Goal: Information Seeking & Learning: Learn about a topic

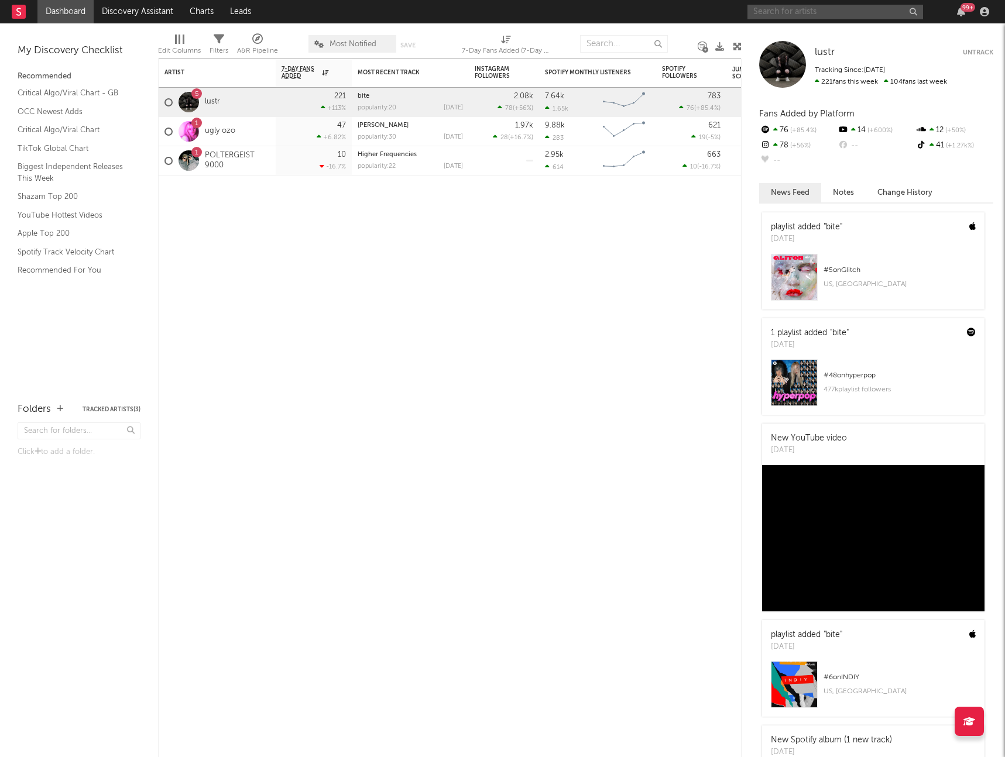
click at [833, 16] on input "text" at bounding box center [835, 12] width 176 height 15
type input "montazona"
click at [825, 40] on div "Montazona" at bounding box center [852, 35] width 129 height 14
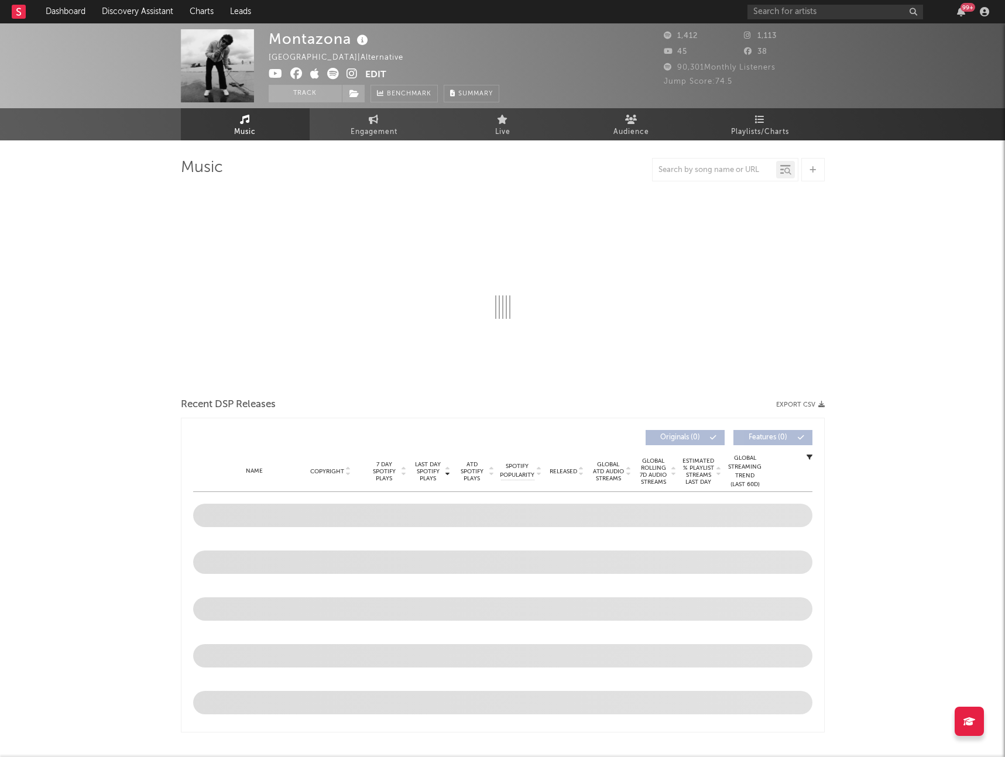
select select "1w"
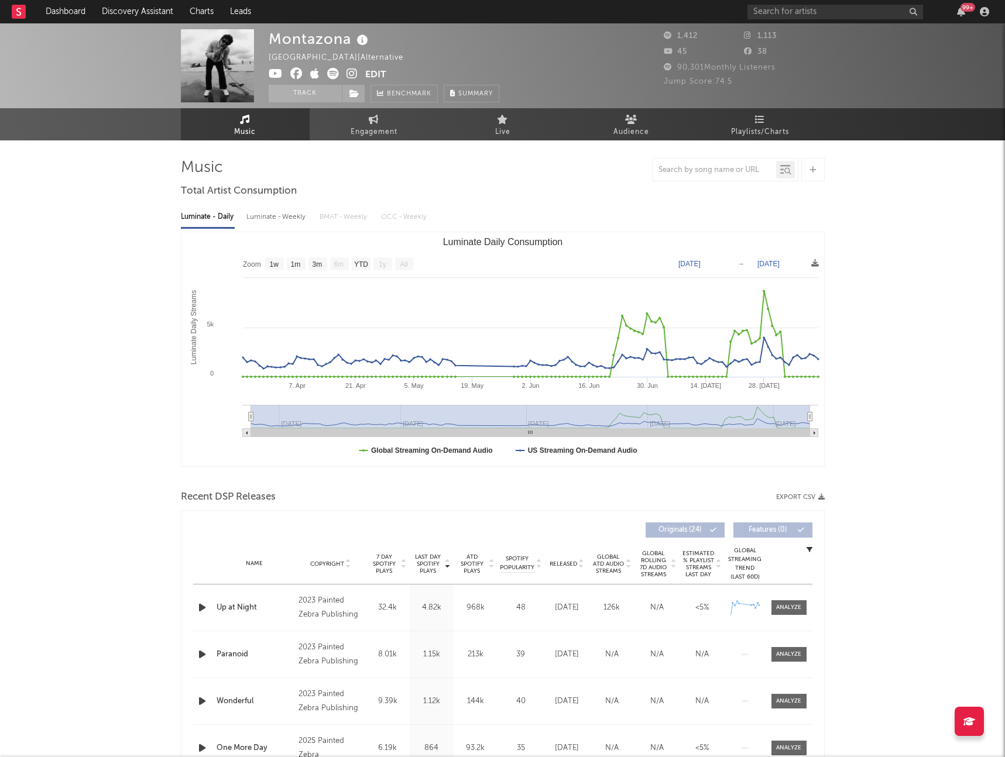
click at [277, 221] on div "Luminate - Weekly" at bounding box center [276, 217] width 61 height 20
select select "6m"
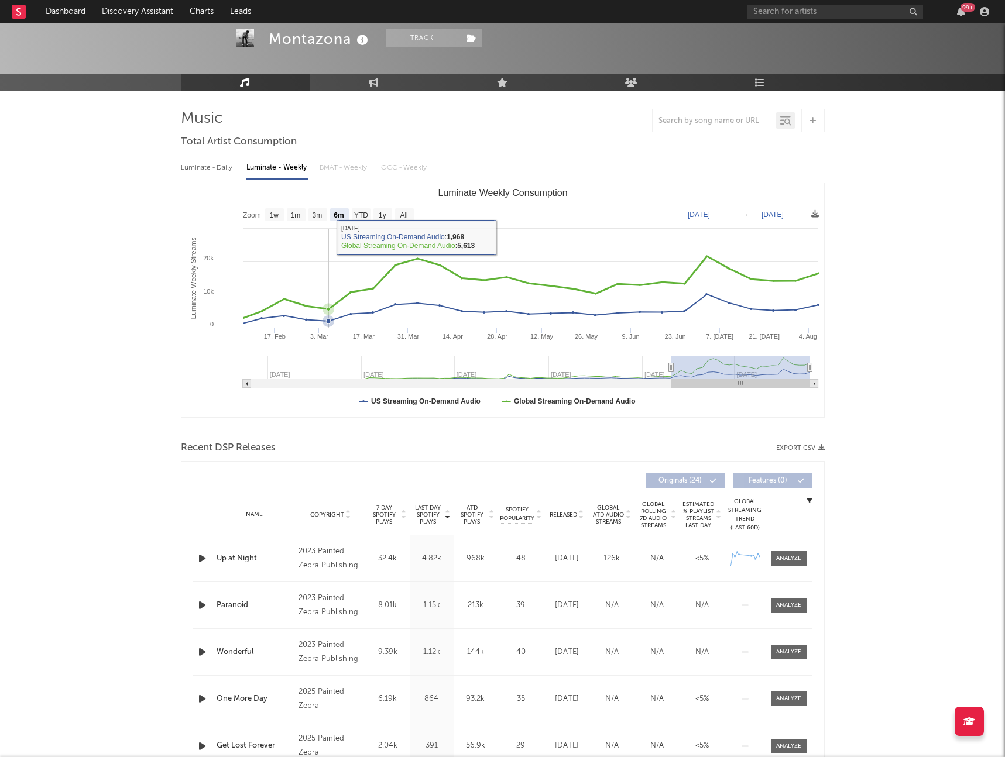
scroll to position [50, 0]
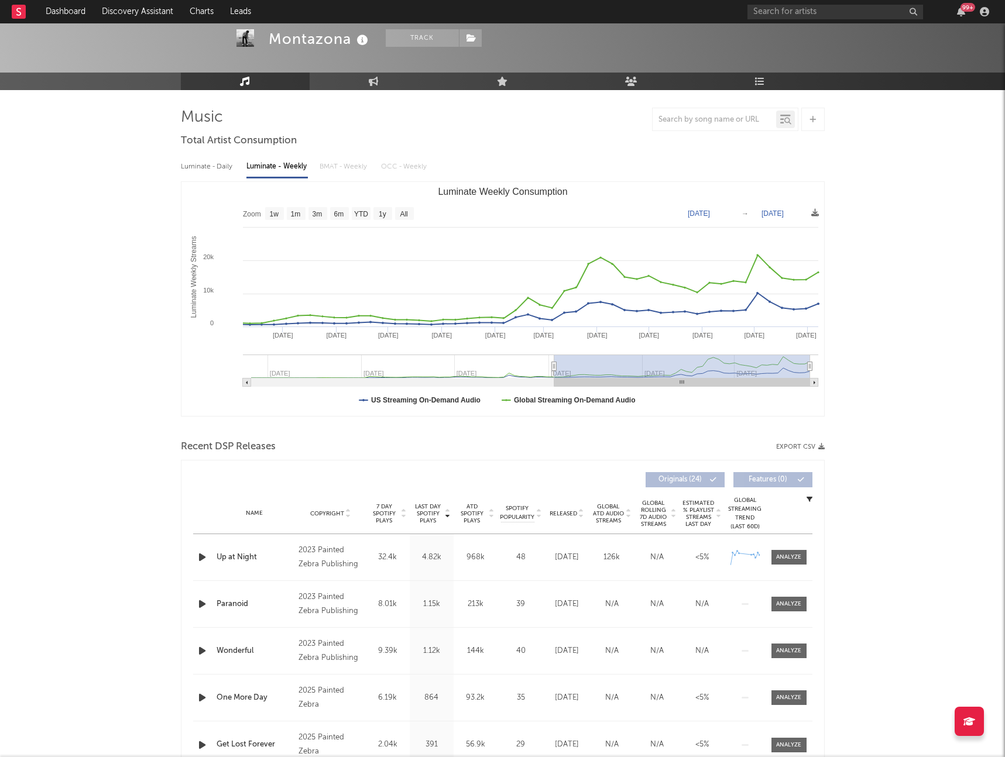
type input "2024-08-09"
select select "1y"
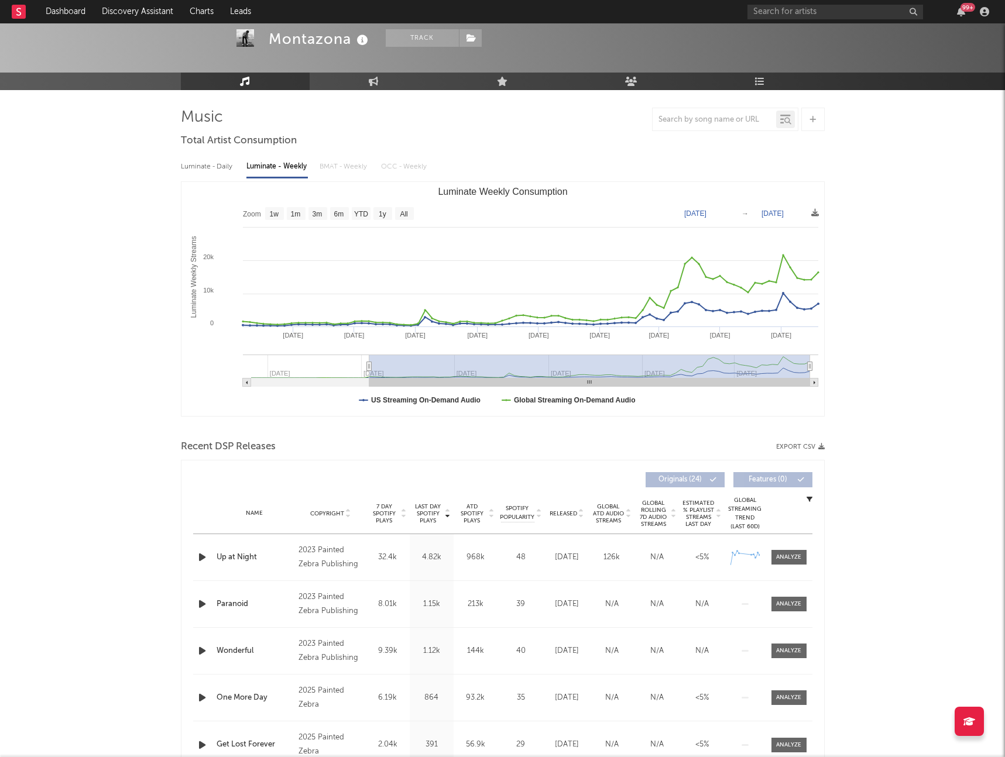
drag, startPoint x: 671, startPoint y: 363, endPoint x: 418, endPoint y: 346, distance: 252.9
click at [369, 366] on icon "Luminate Weekly Consumption" at bounding box center [368, 366] width 5 height 9
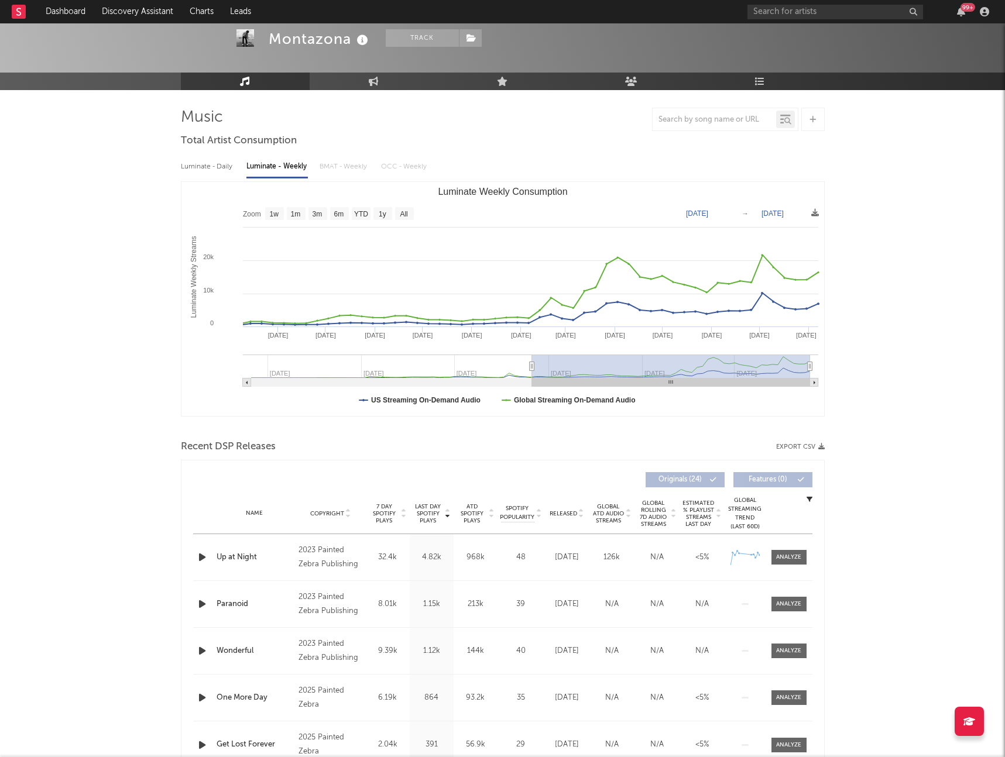
type input "2024-08-07"
select select "1y"
type input "2024-08-07"
drag, startPoint x: 368, startPoint y: 365, endPoint x: 530, endPoint y: 370, distance: 162.2
click at [530, 370] on icon "Luminate Weekly Consumption" at bounding box center [529, 366] width 5 height 9
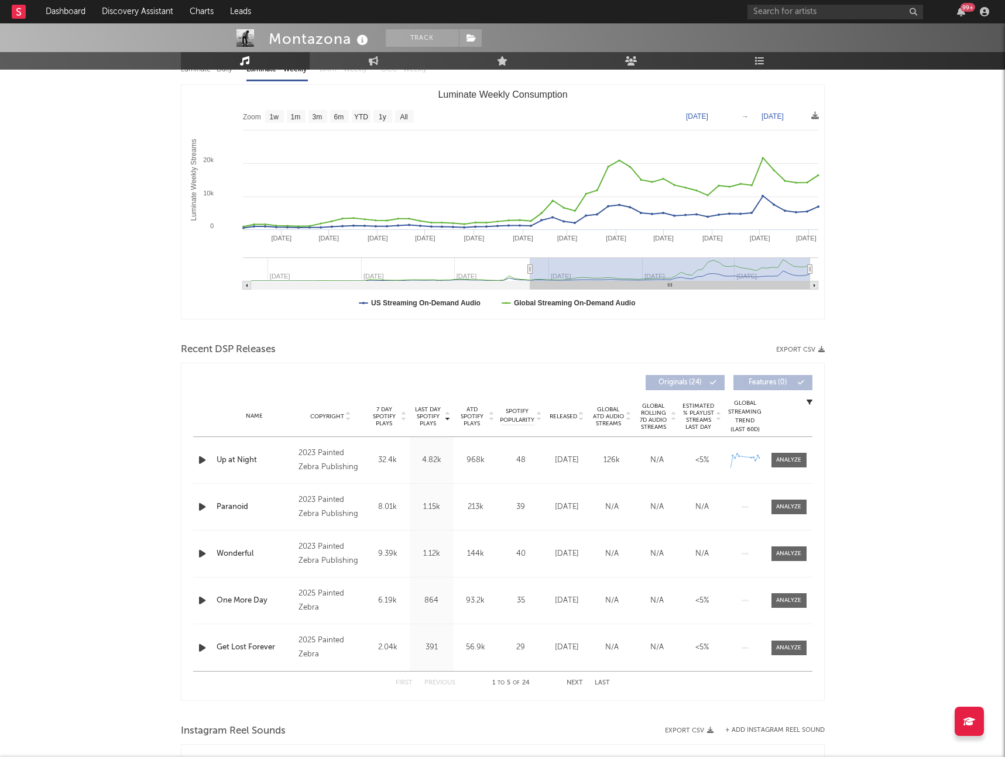
scroll to position [46, 0]
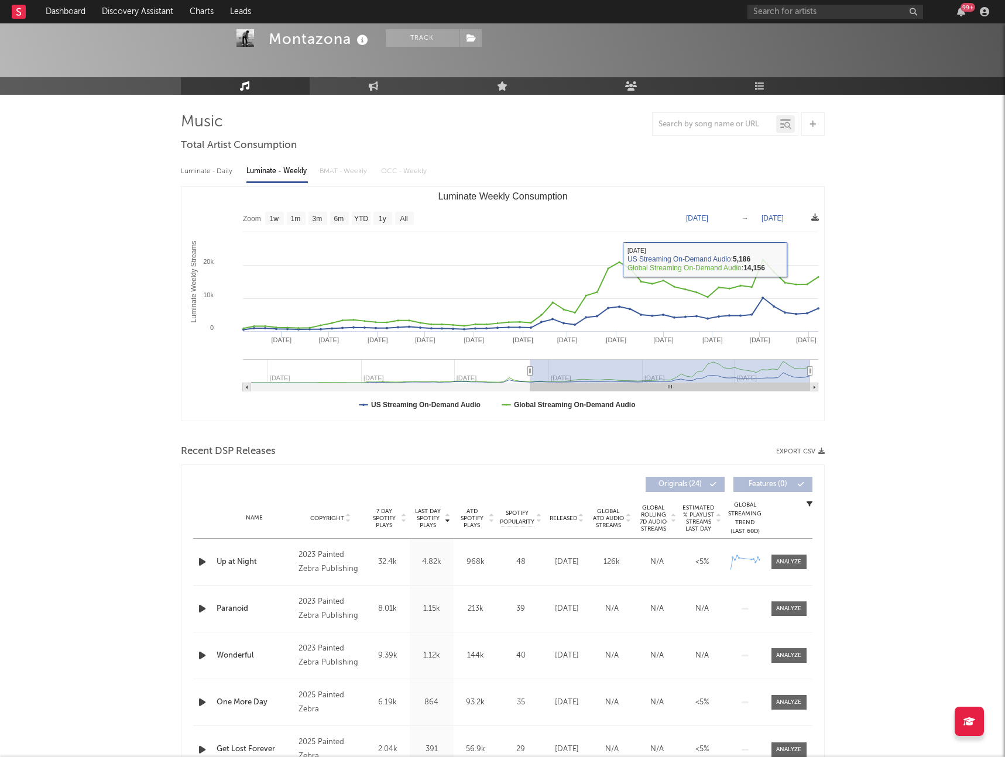
click at [814, 216] on icon at bounding box center [815, 218] width 8 height 8
click at [814, 221] on icon at bounding box center [815, 218] width 8 height 8
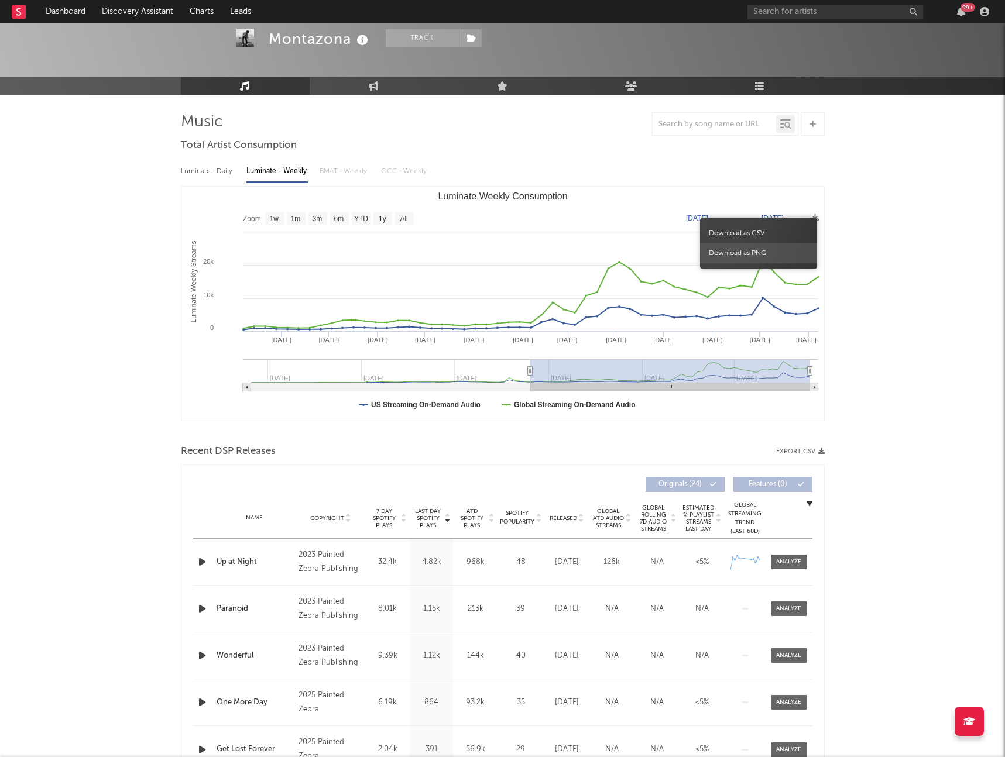
click at [775, 250] on span "Download as PNG" at bounding box center [758, 253] width 117 height 20
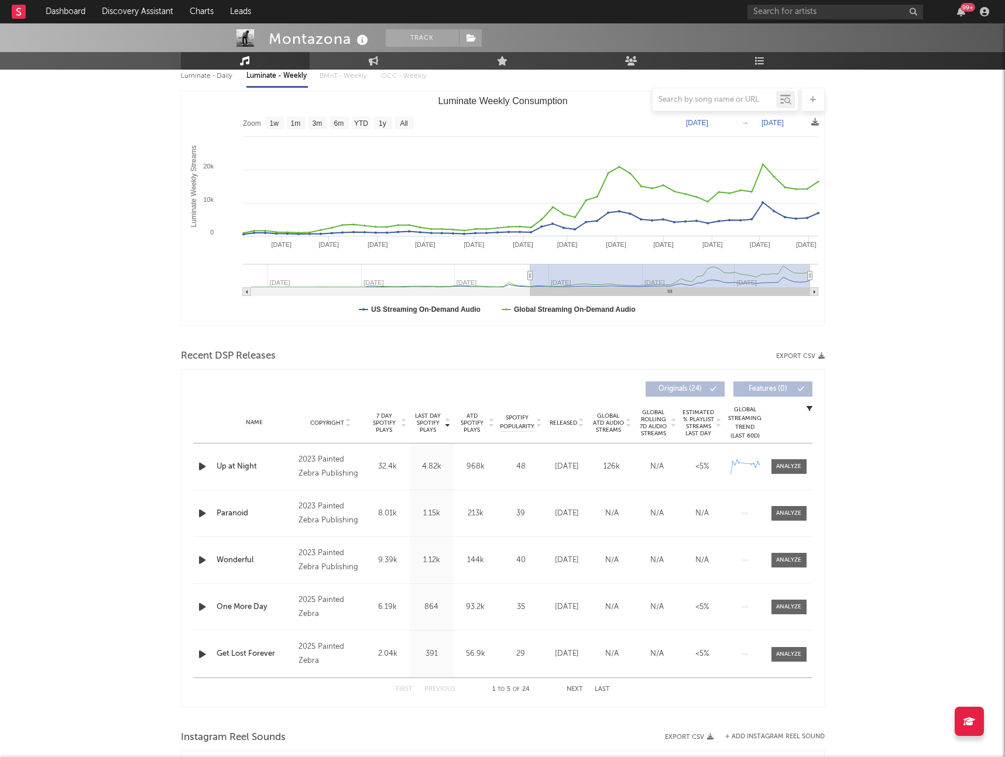
scroll to position [194, 0]
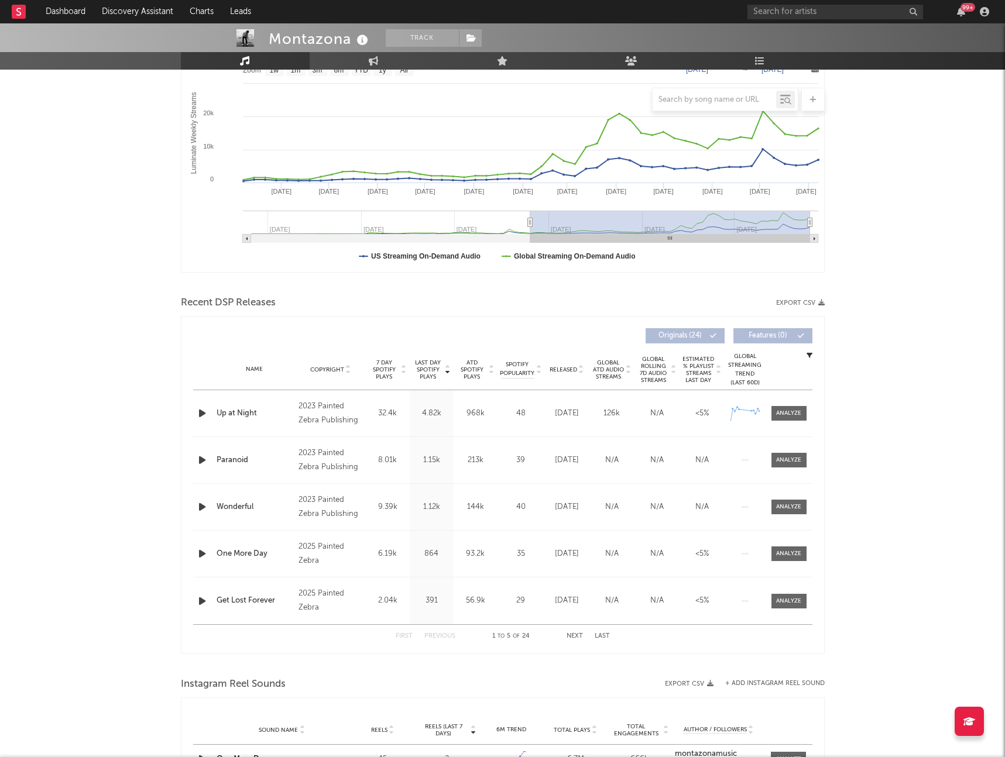
click at [820, 304] on icon "button" at bounding box center [821, 303] width 6 height 6
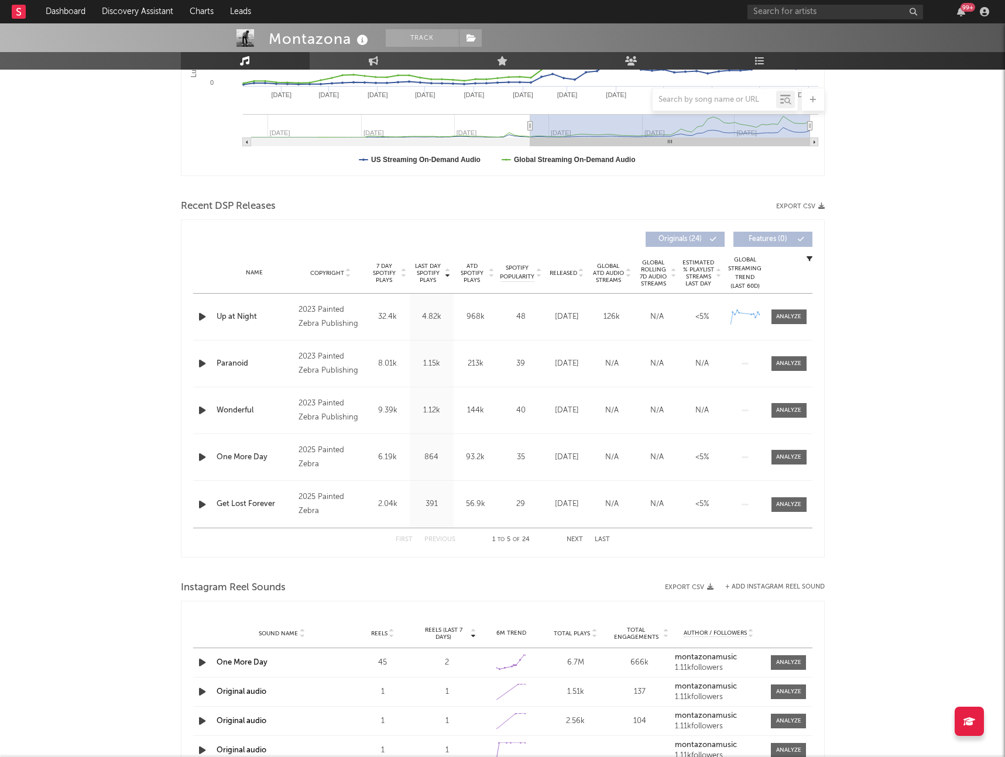
scroll to position [348, 0]
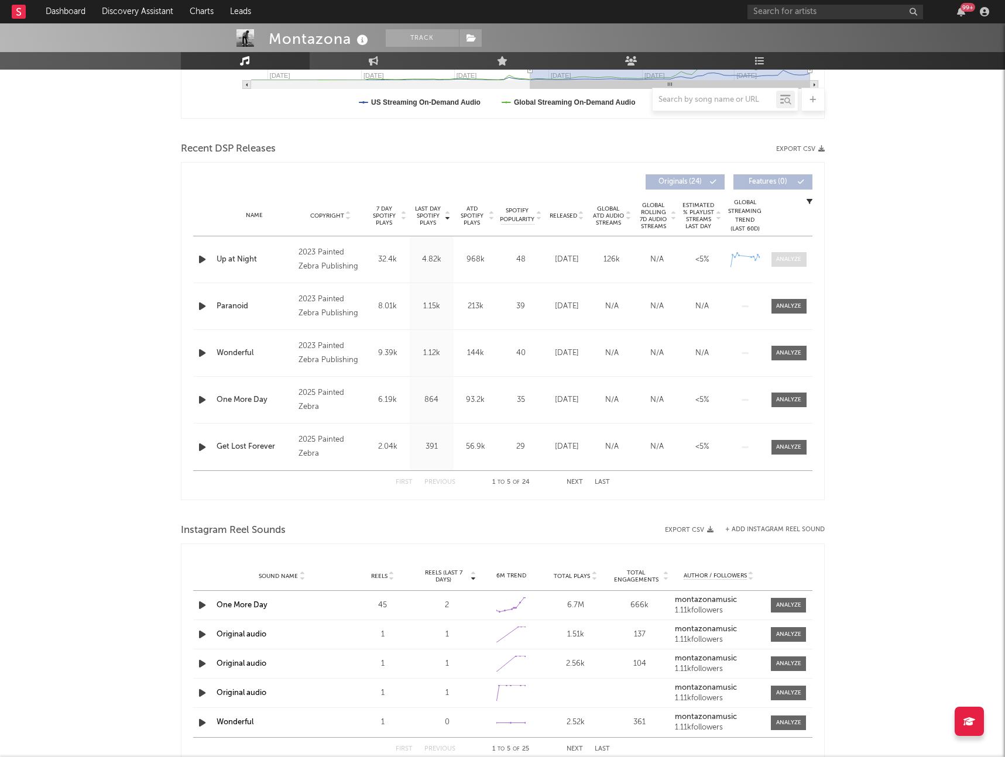
click at [790, 260] on div at bounding box center [788, 259] width 25 height 9
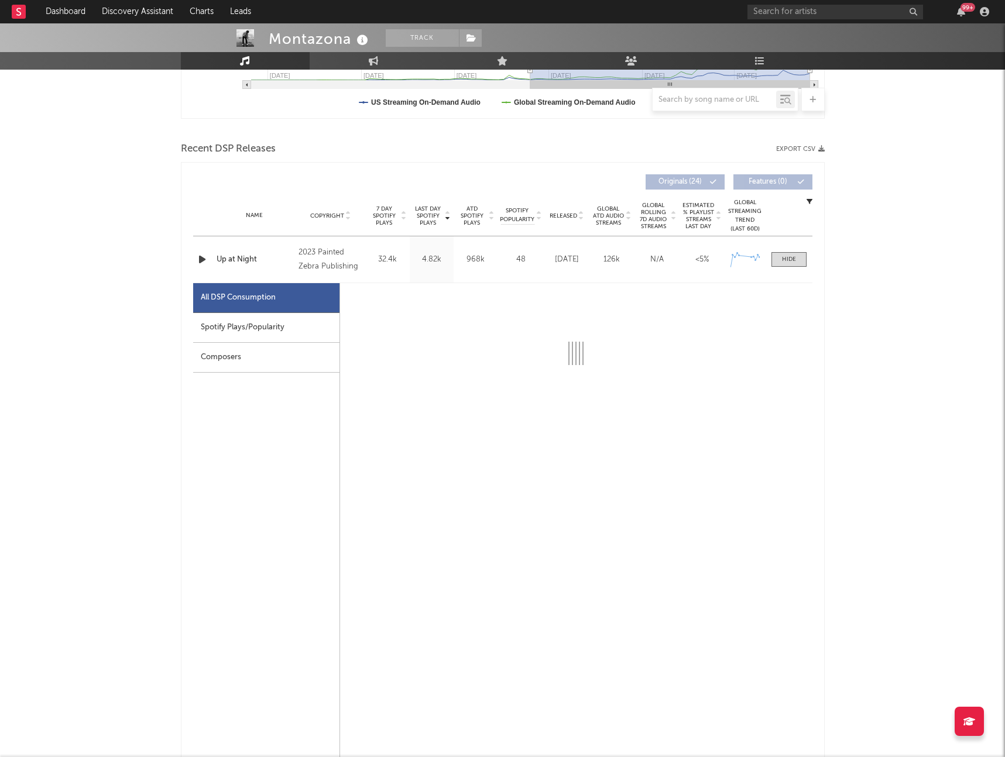
select select "1w"
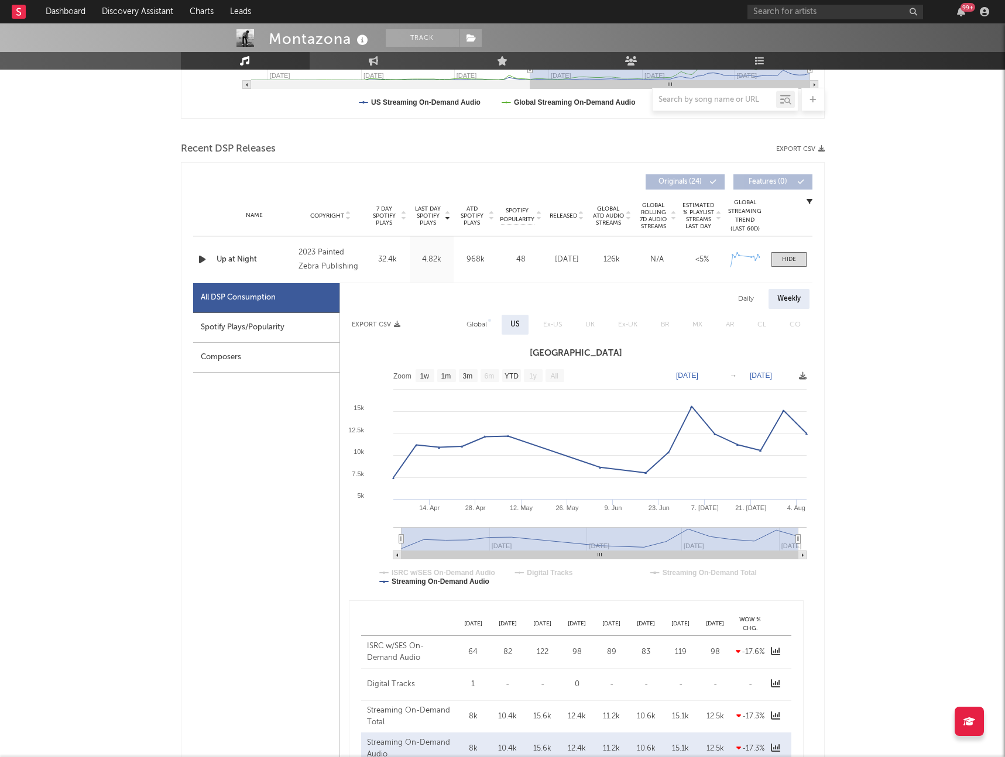
click at [277, 325] on div "Spotify Plays/Popularity" at bounding box center [266, 328] width 146 height 30
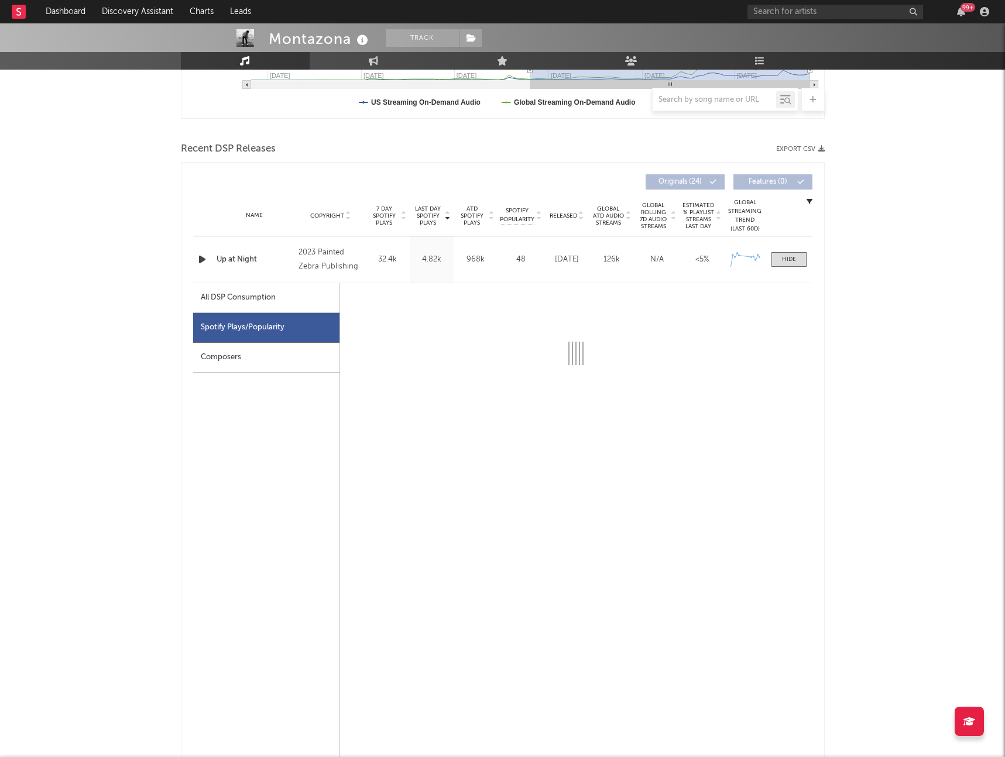
select select "6m"
select select "1w"
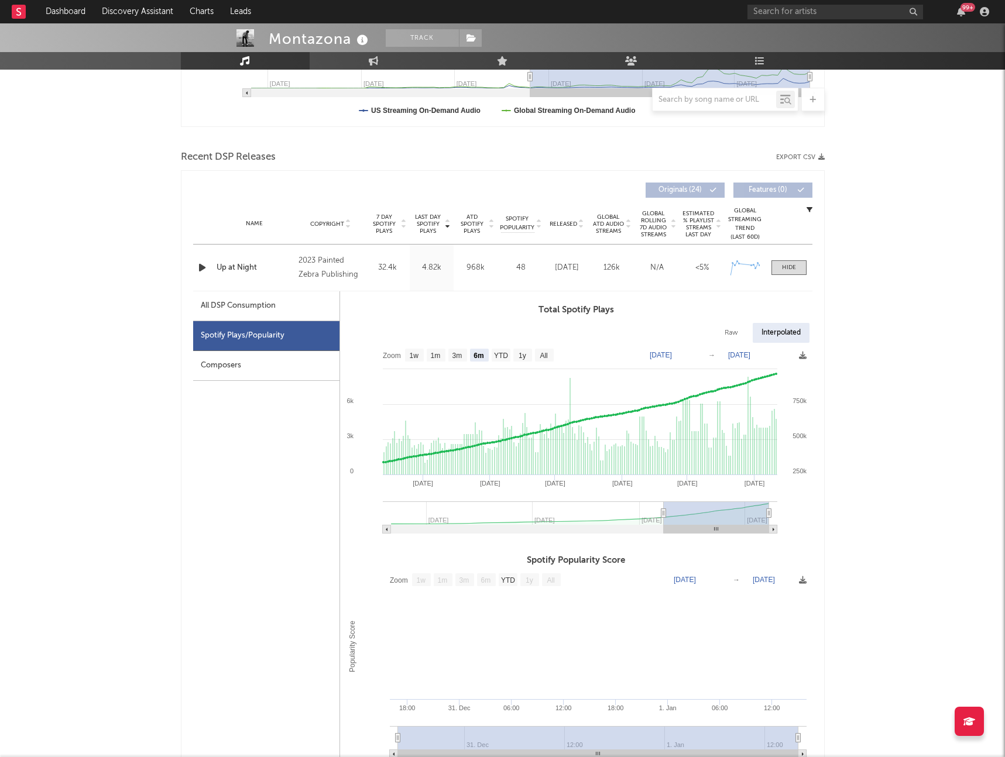
scroll to position [338, 0]
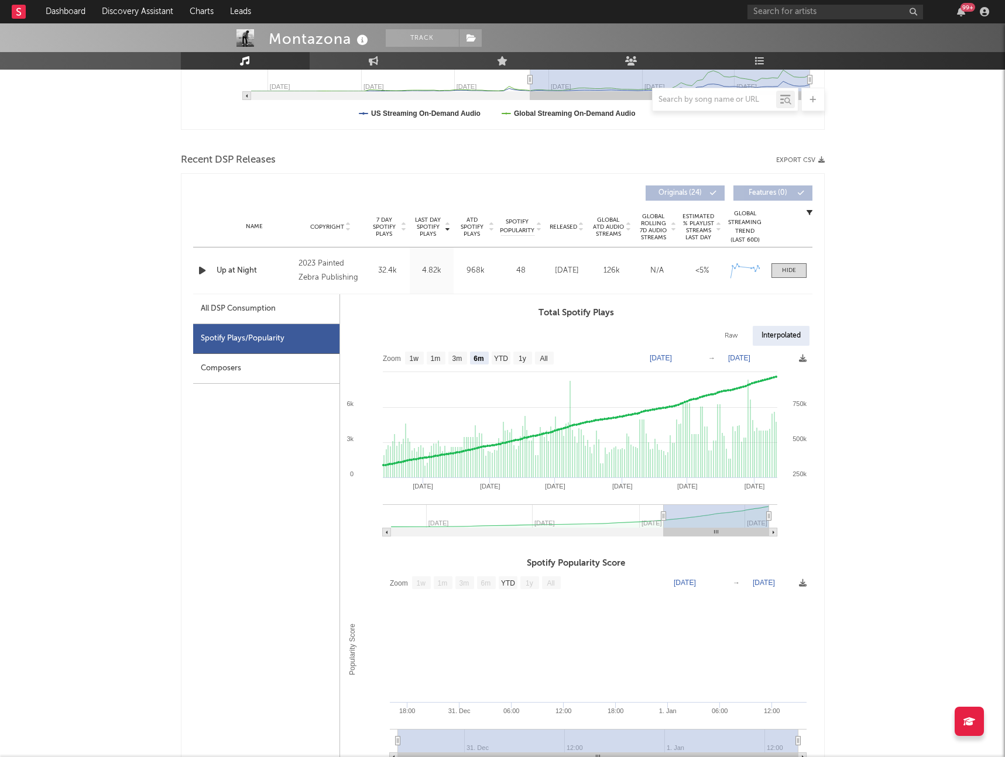
click at [226, 363] on div "Composers" at bounding box center [266, 369] width 146 height 30
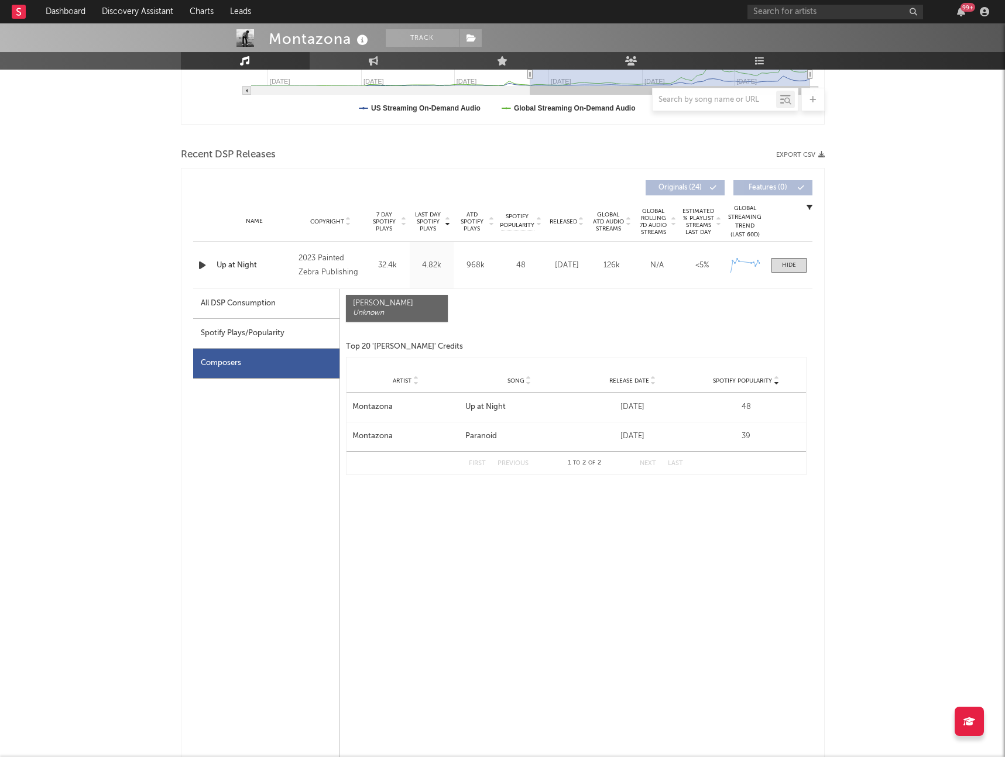
scroll to position [345, 0]
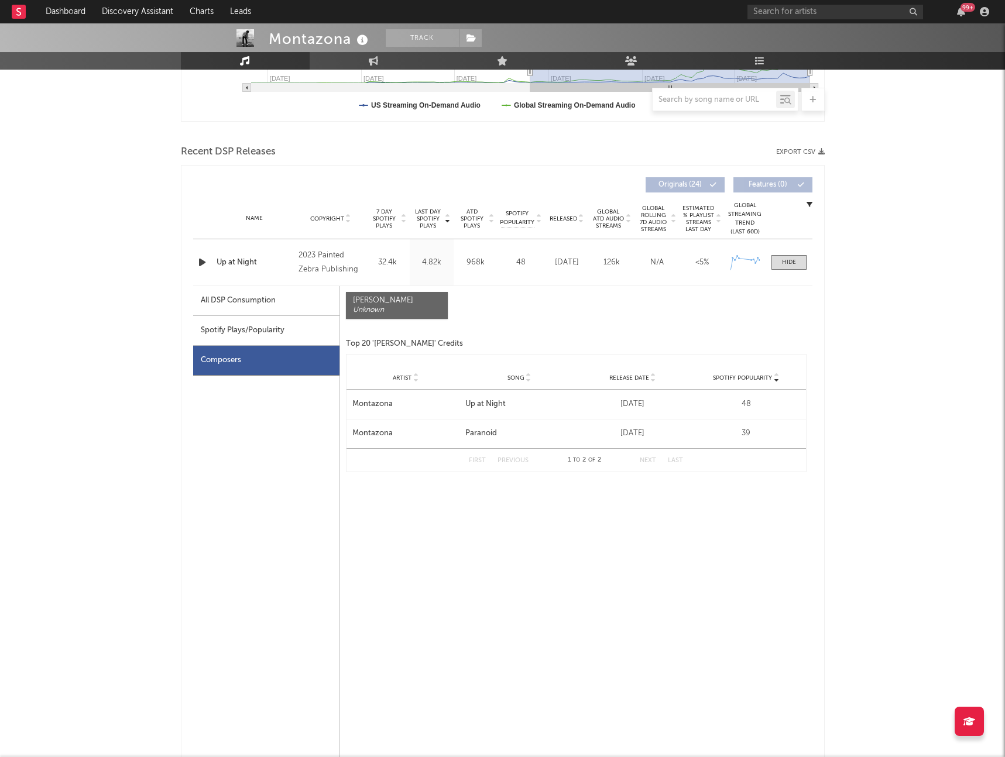
click at [272, 328] on div "Spotify Plays/Popularity" at bounding box center [266, 331] width 146 height 30
select select "6m"
select select "1w"
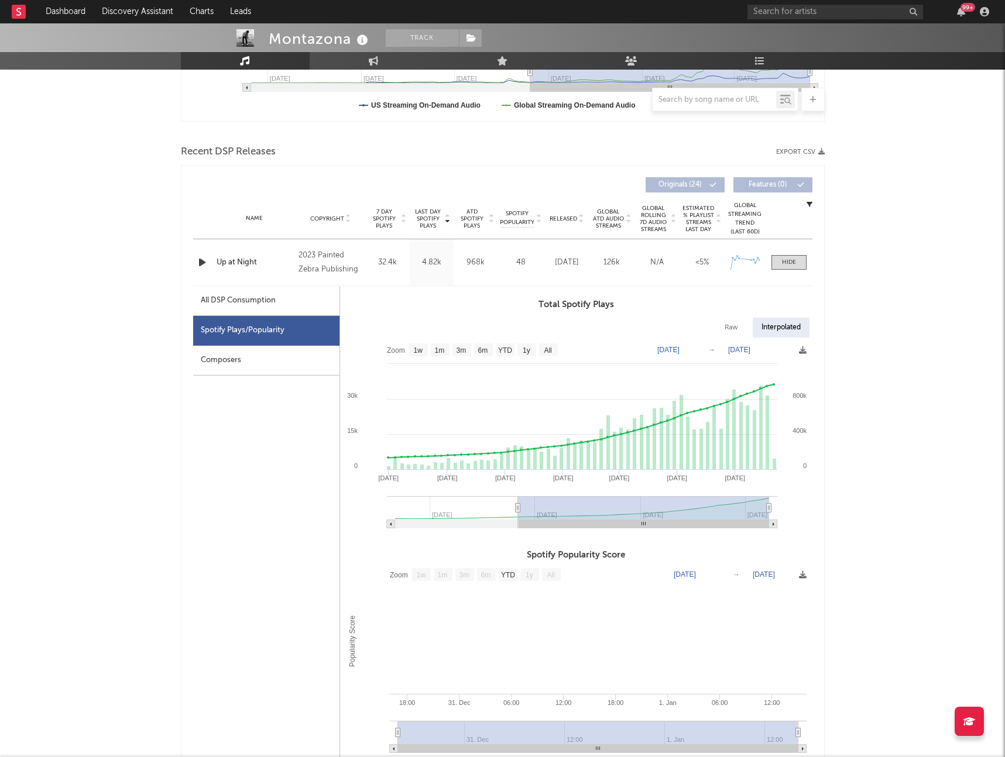
type input "2023-11-15"
select select "All"
type input "2023-11-19"
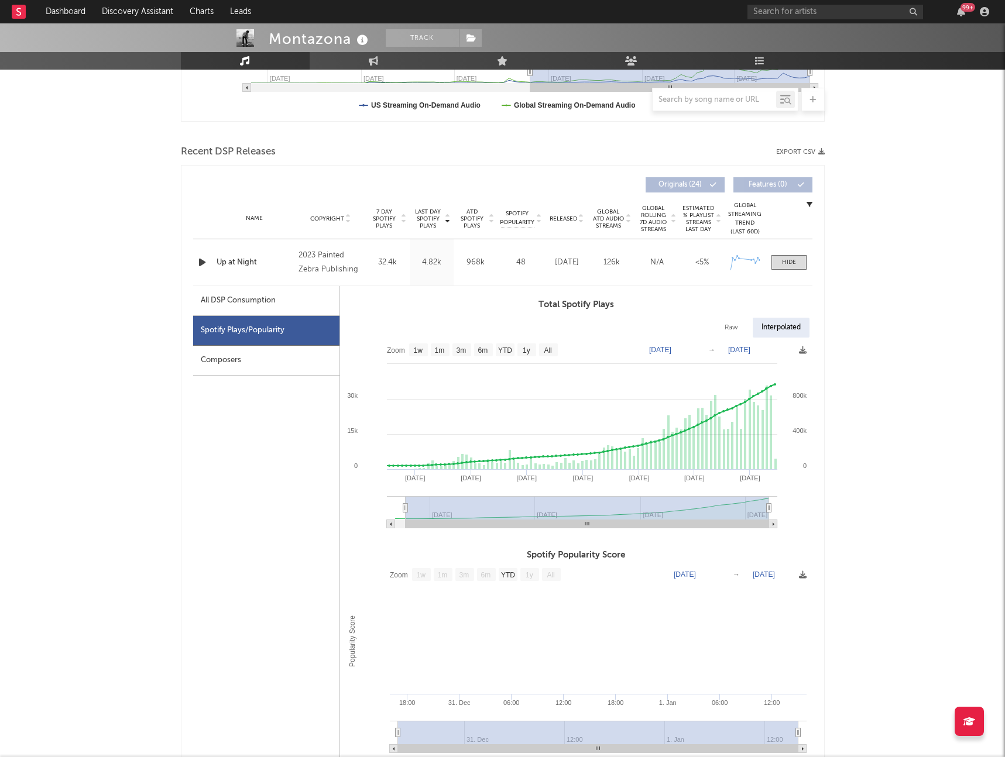
select select "All"
type input "2023-10-30"
drag, startPoint x: 662, startPoint y: 507, endPoint x: 356, endPoint y: 505, distance: 306.1
click at [356, 505] on icon "Created with Highcharts 10.3.3 Jul '25 Jan '25 Jul '24 Oct '24 Apr '25 Apr '24 …" at bounding box center [576, 437] width 472 height 199
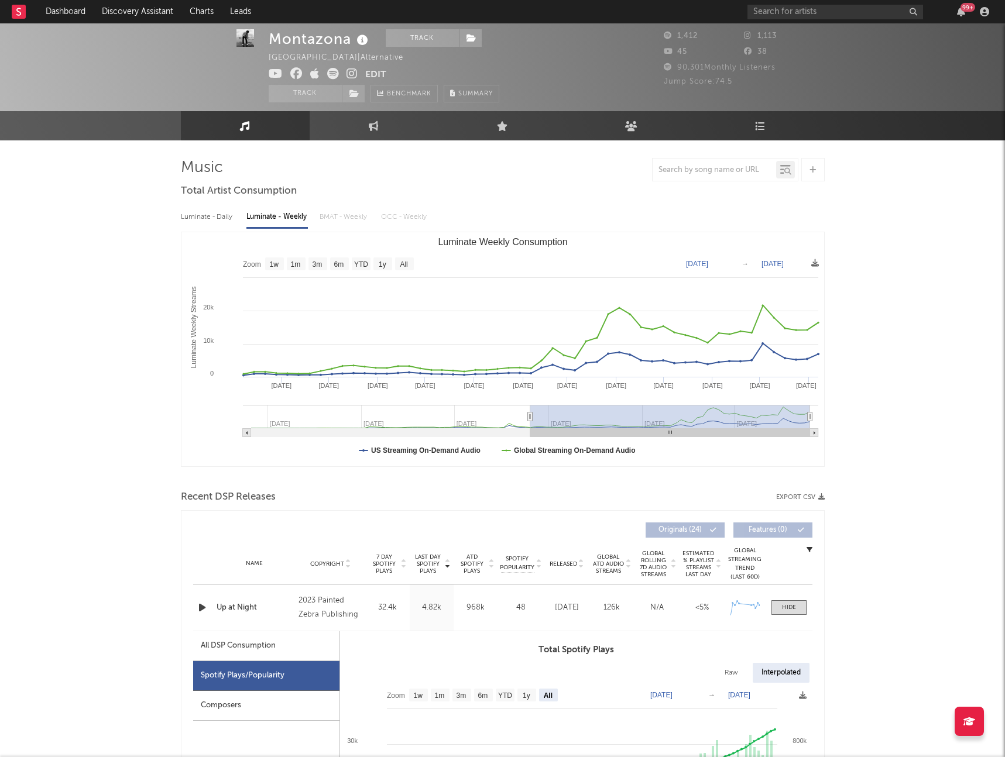
scroll to position [46, 0]
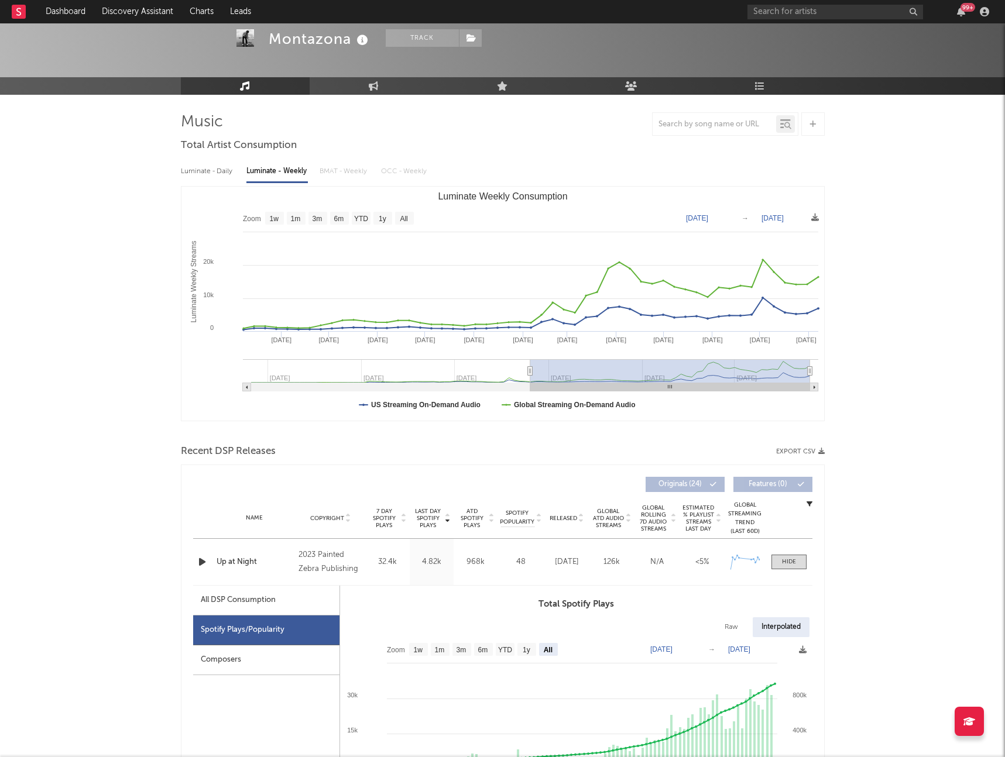
click at [239, 599] on div "All DSP Consumption" at bounding box center [238, 600] width 75 height 14
select select "1w"
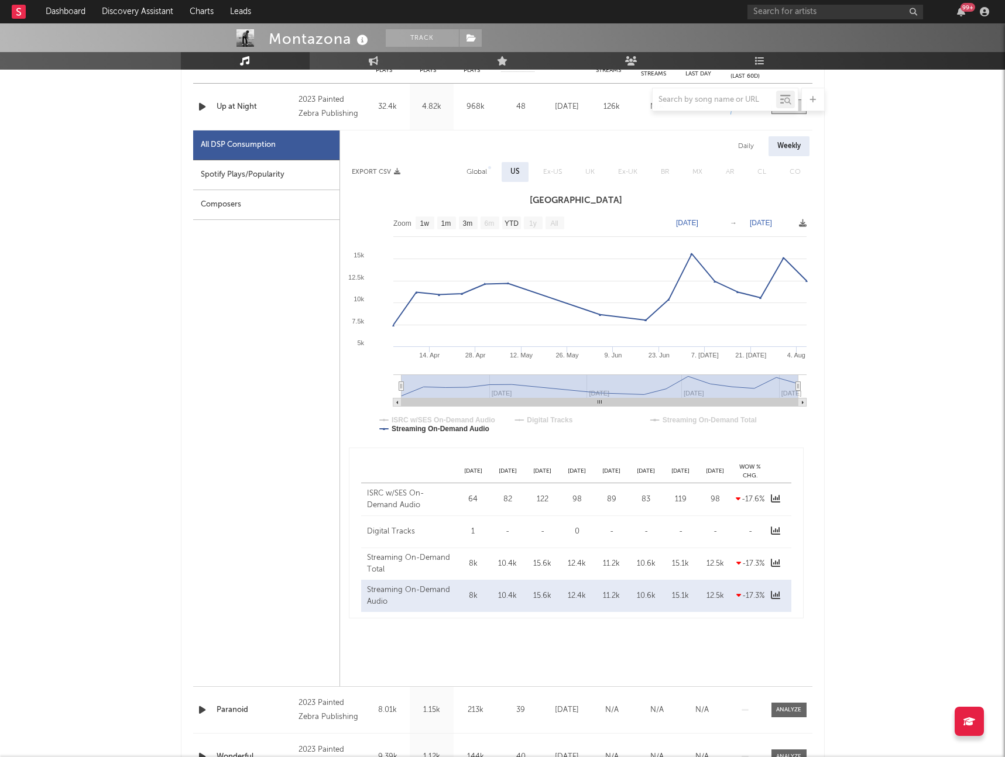
scroll to position [498, 0]
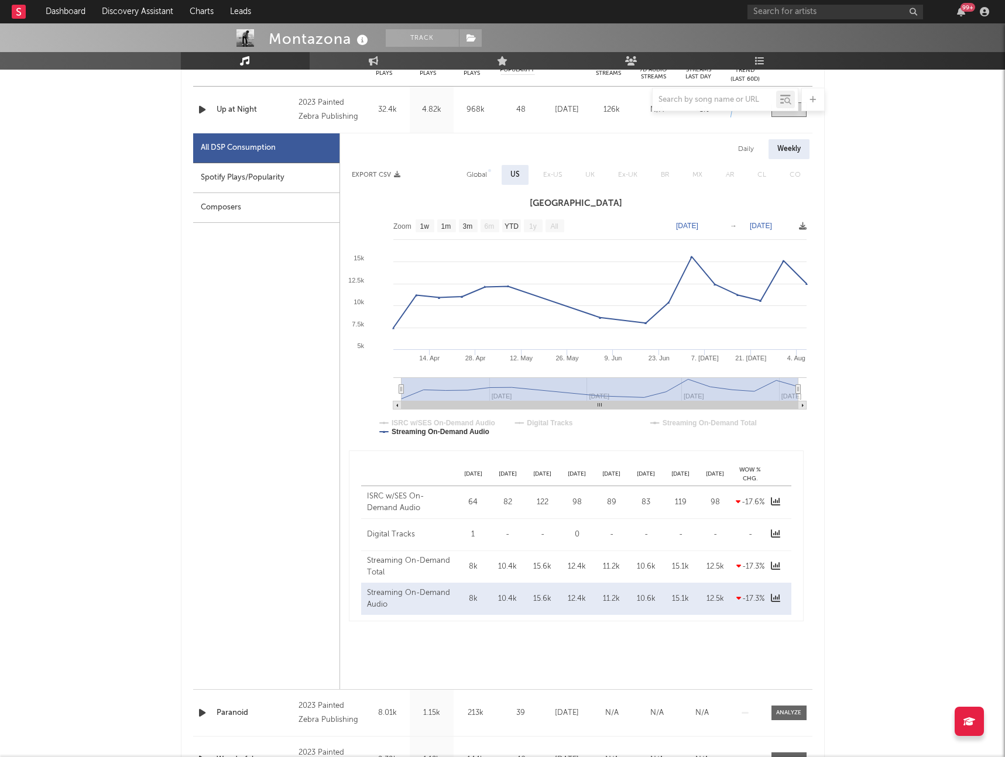
click at [254, 203] on div "Composers" at bounding box center [266, 208] width 146 height 30
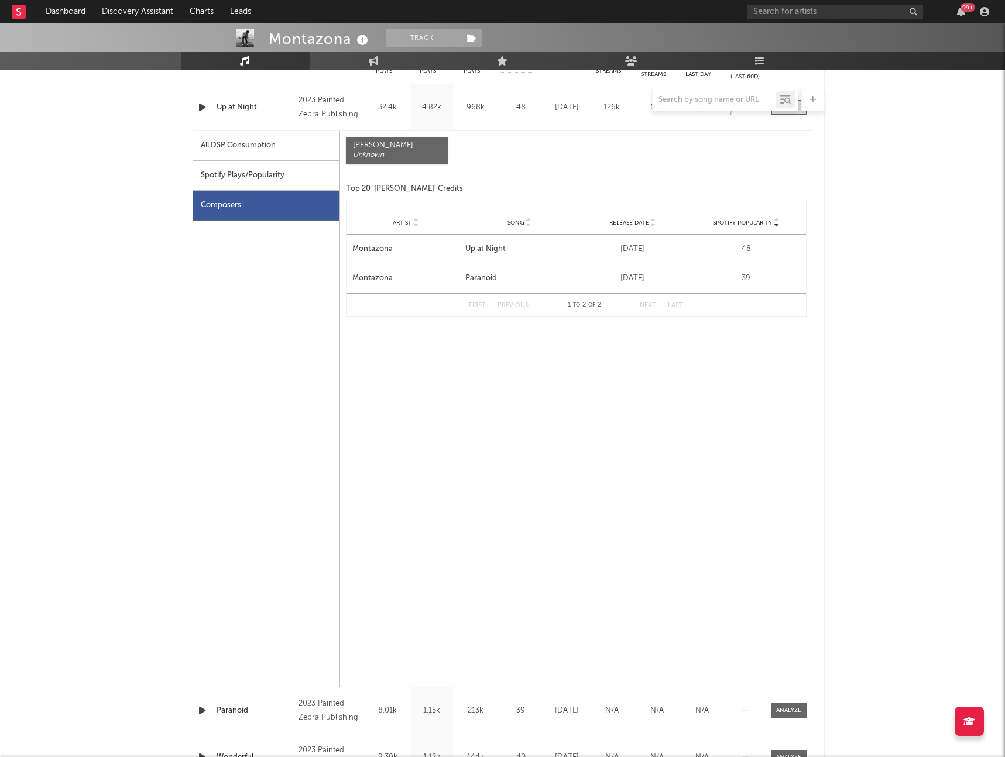
click at [288, 146] on div "All DSP Consumption" at bounding box center [266, 146] width 146 height 30
select select "1w"
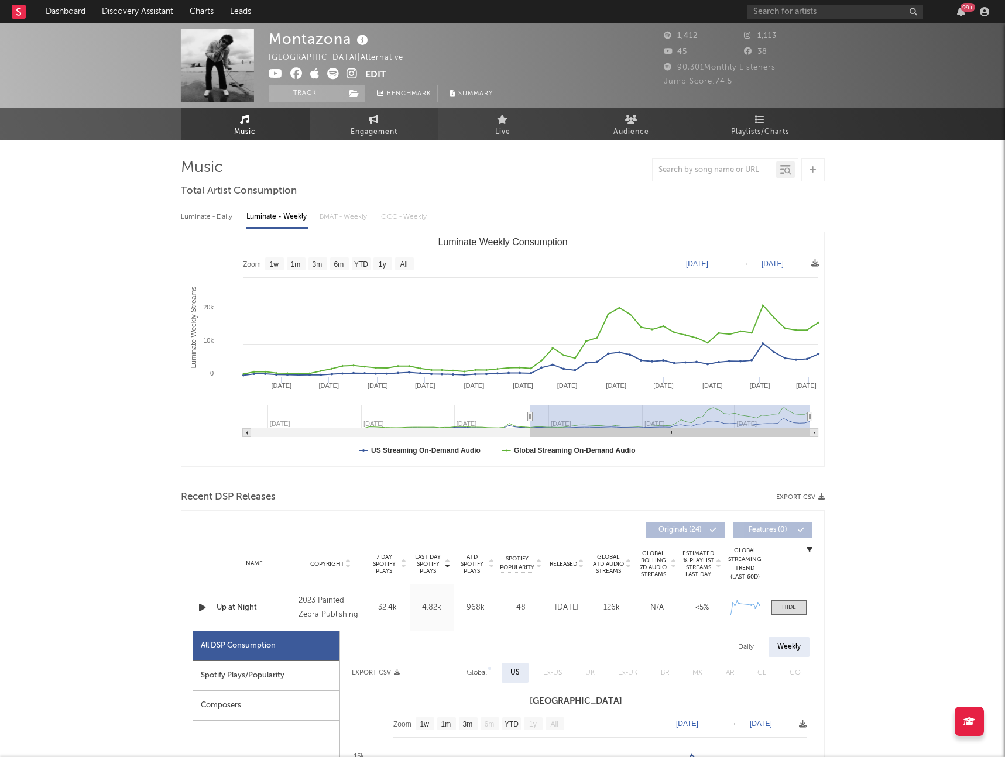
scroll to position [2, 0]
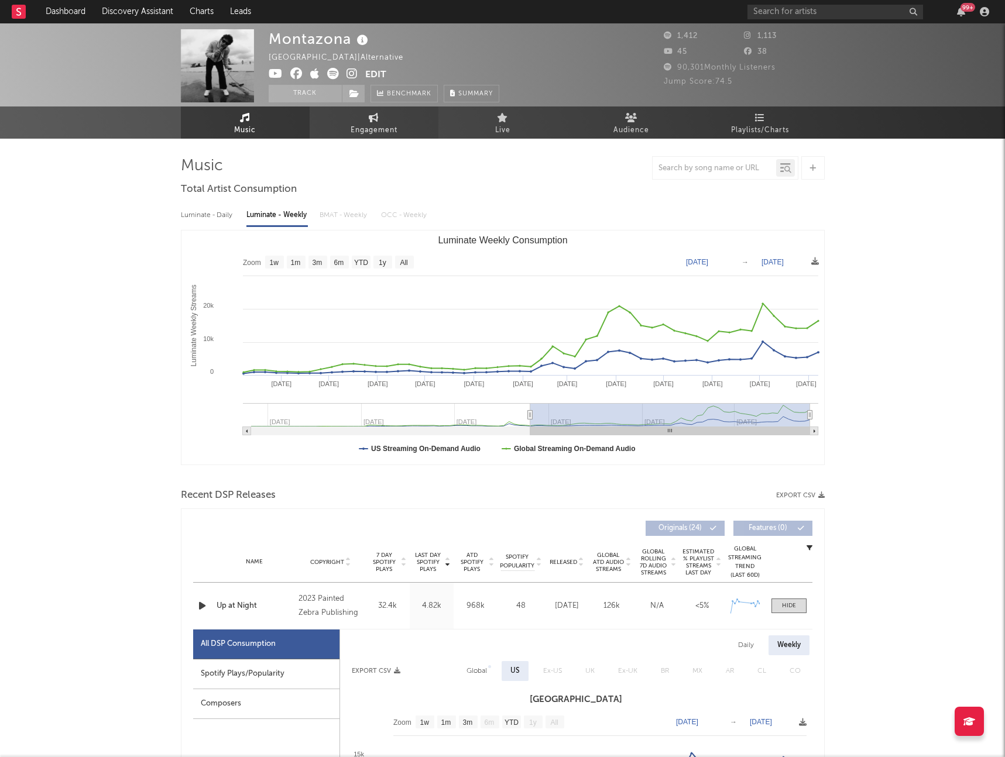
click at [374, 136] on link "Engagement" at bounding box center [374, 123] width 129 height 32
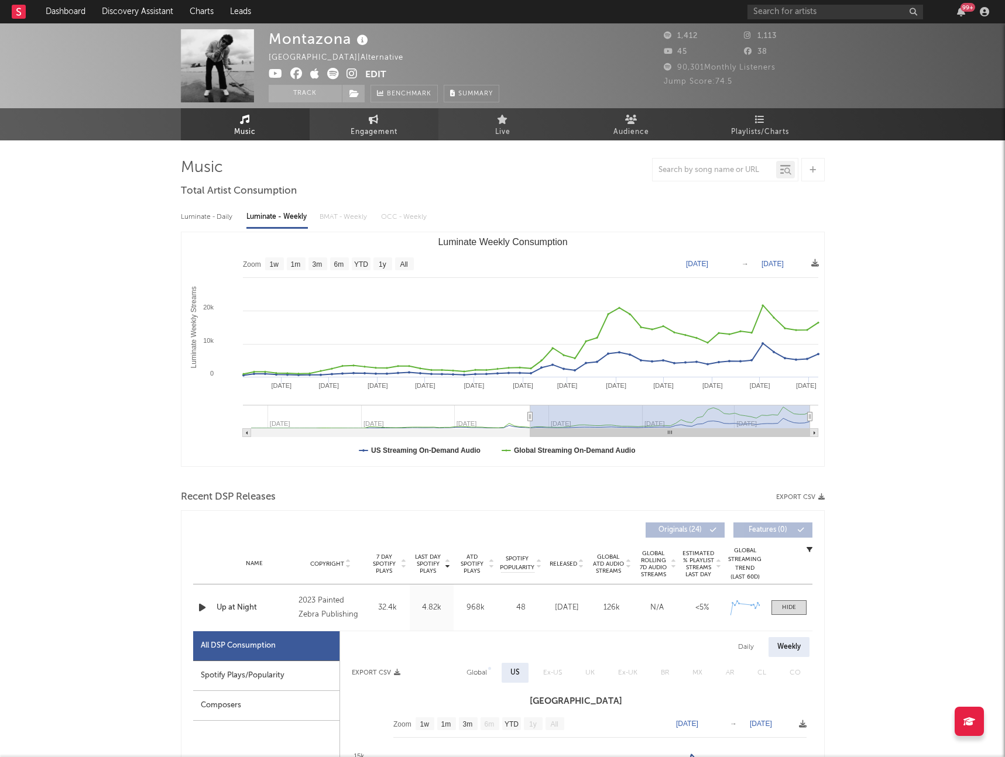
select select "1w"
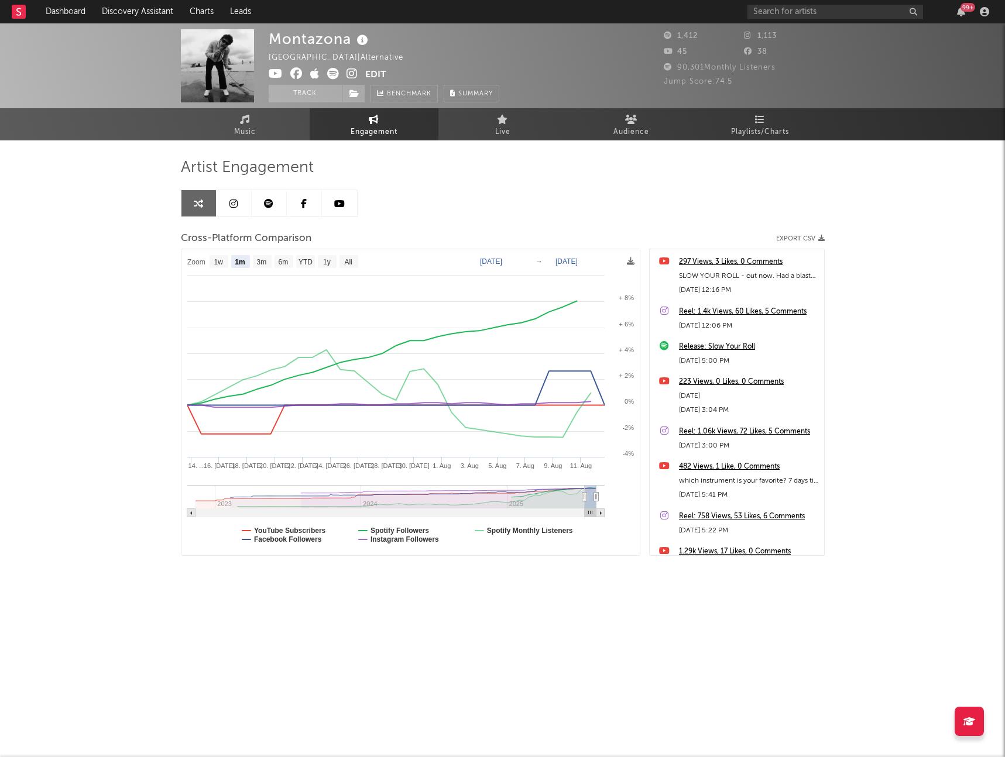
drag, startPoint x: 632, startPoint y: 263, endPoint x: 615, endPoint y: 169, distance: 95.2
click at [615, 169] on div "Artist Engagement Cross-Platform Comparison Export CSV Zoom 1w 1m 3m 6m YTD 1y …" at bounding box center [503, 357] width 644 height 398
click at [310, 266] on rect at bounding box center [305, 261] width 19 height 13
select select "YTD"
type input "2025-01-01"
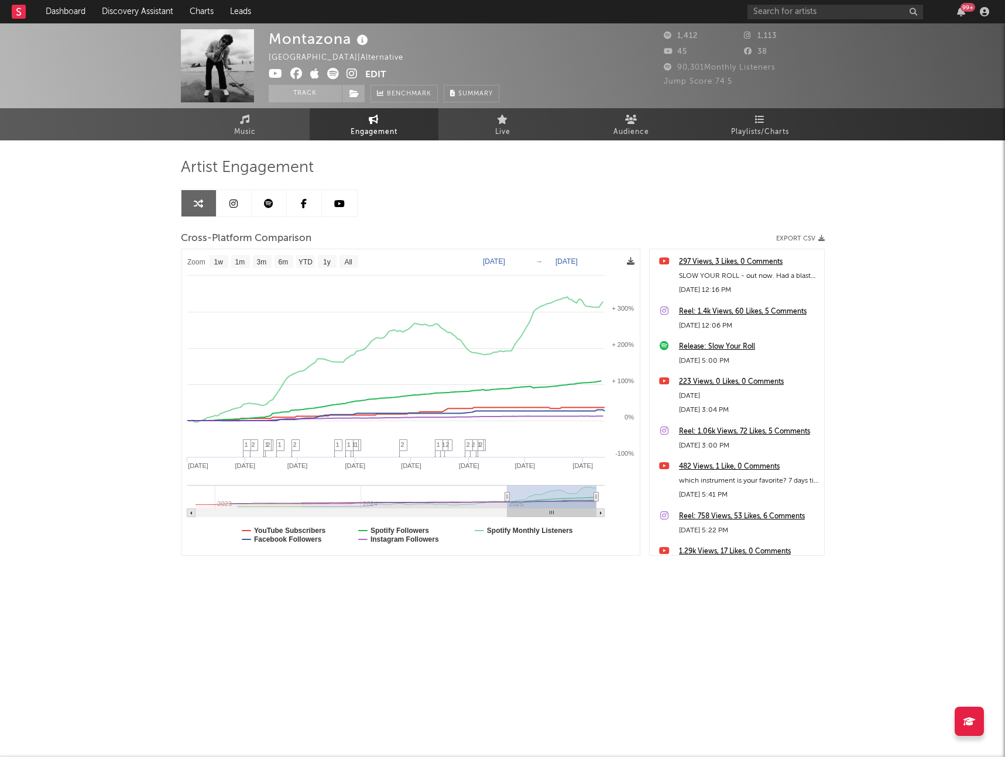
click at [632, 260] on icon at bounding box center [631, 262] width 8 height 8
click at [627, 267] on span at bounding box center [631, 262] width 8 height 14
click at [629, 261] on icon at bounding box center [631, 262] width 8 height 8
click at [572, 291] on span "Download as PNG" at bounding box center [572, 294] width 117 height 20
click at [299, 266] on rect at bounding box center [305, 261] width 19 height 13
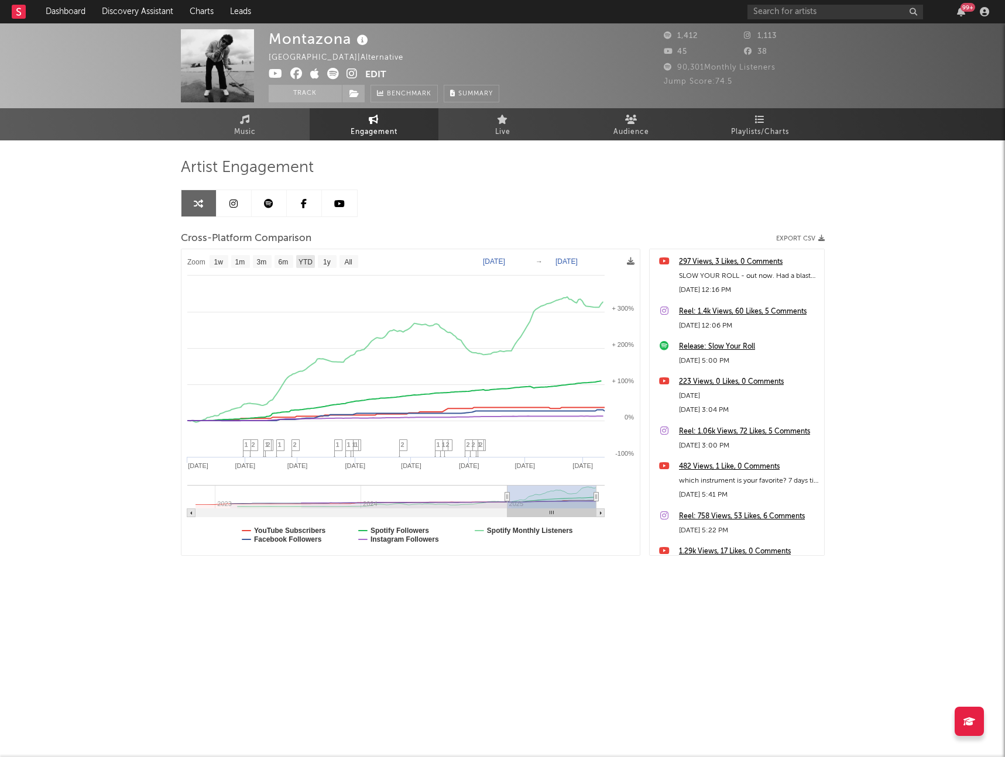
select select "YTD"
click at [325, 263] on text "1y" at bounding box center [327, 262] width 8 height 8
select select "1y"
type input "2024-08-12"
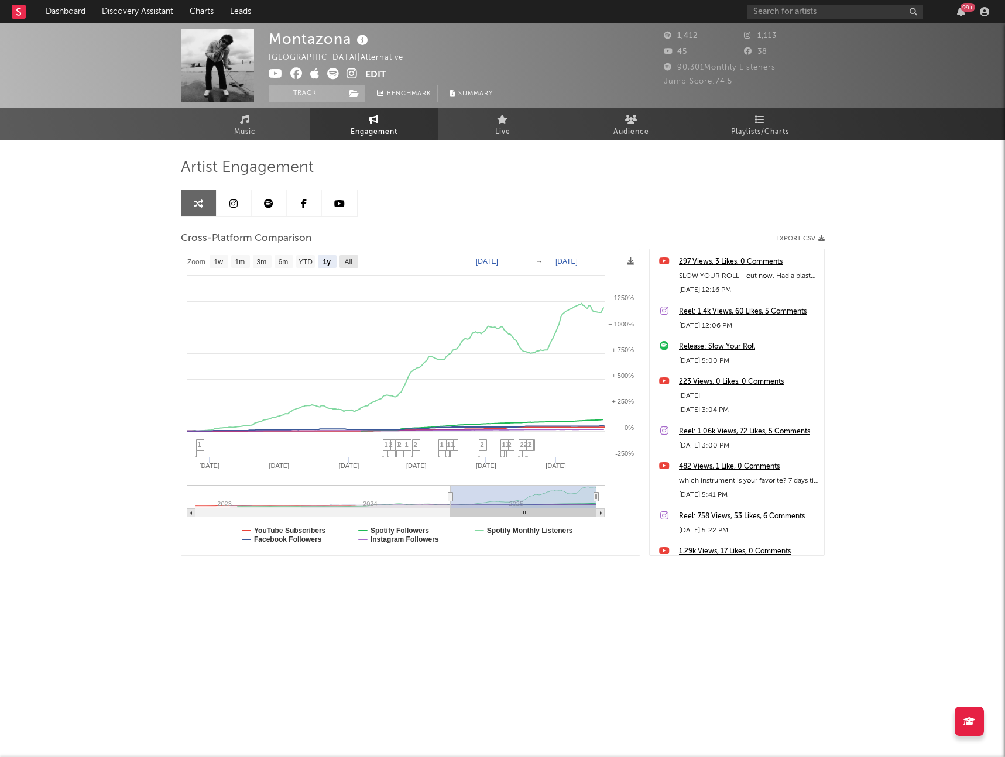
click at [349, 262] on text "All" at bounding box center [348, 262] width 8 height 8
select select "All"
type input "2022-11-11"
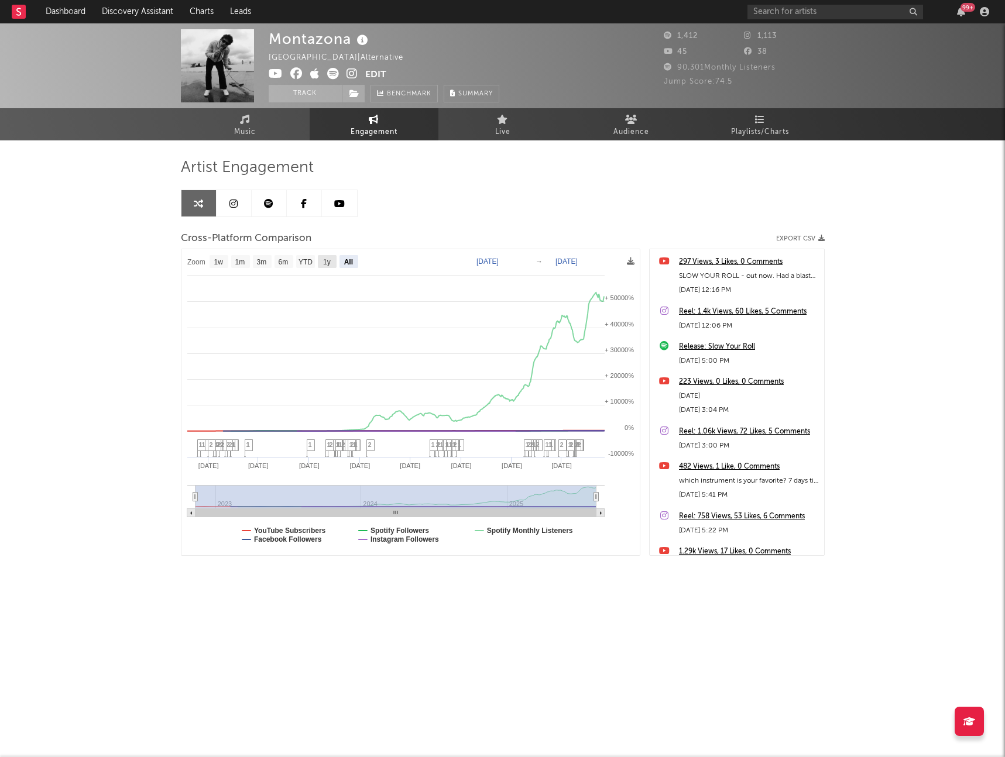
drag, startPoint x: 330, startPoint y: 263, endPoint x: 315, endPoint y: 261, distance: 14.8
click at [330, 263] on text "1y" at bounding box center [327, 262] width 8 height 8
select select "1y"
type input "2024-08-12"
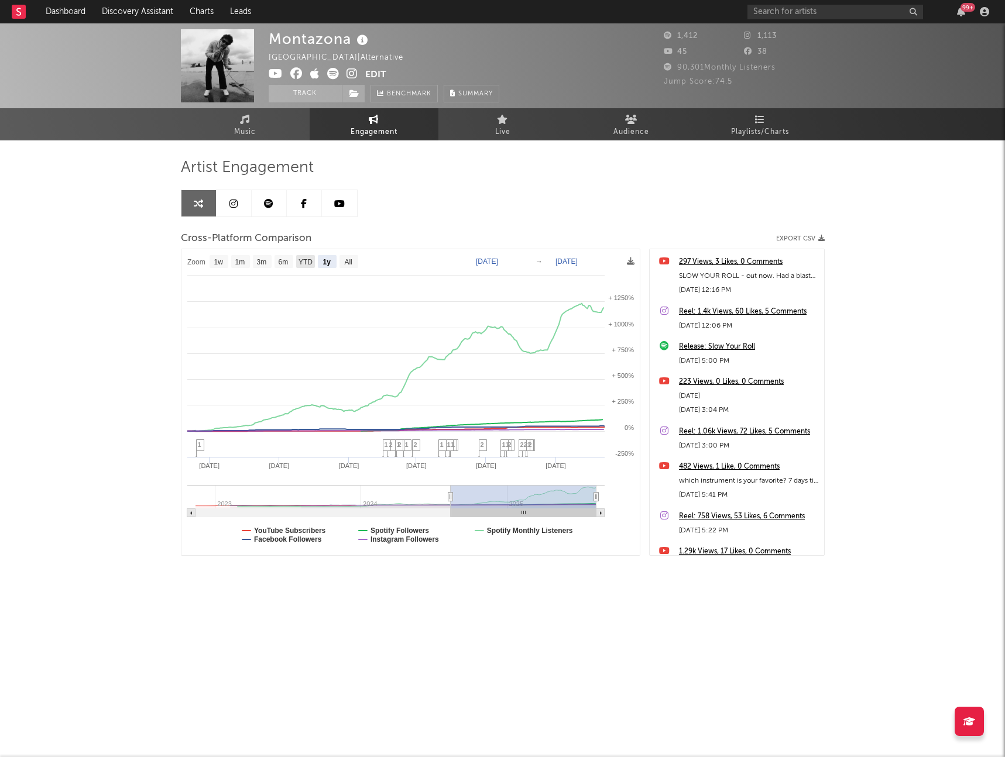
drag, startPoint x: 292, startPoint y: 265, endPoint x: 303, endPoint y: 262, distance: 11.4
click at [303, 262] on text "YTD" at bounding box center [305, 262] width 14 height 8
select select "YTD"
type input "2025-01-01"
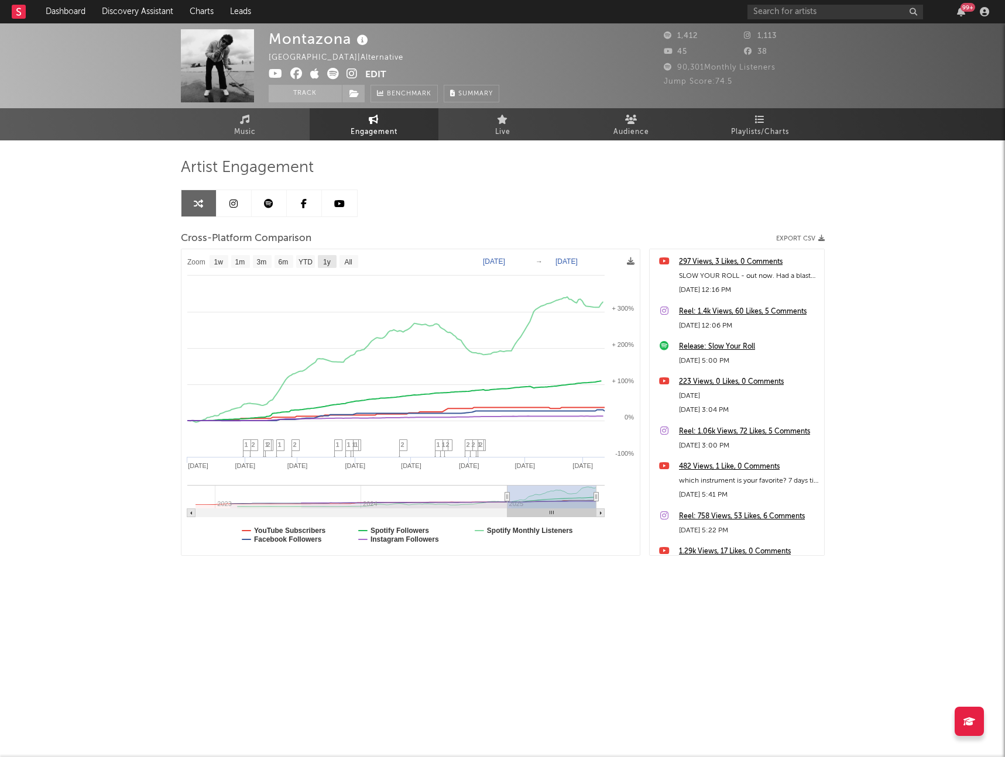
click at [320, 261] on rect at bounding box center [327, 261] width 19 height 13
select select "1y"
type input "2024-08-12"
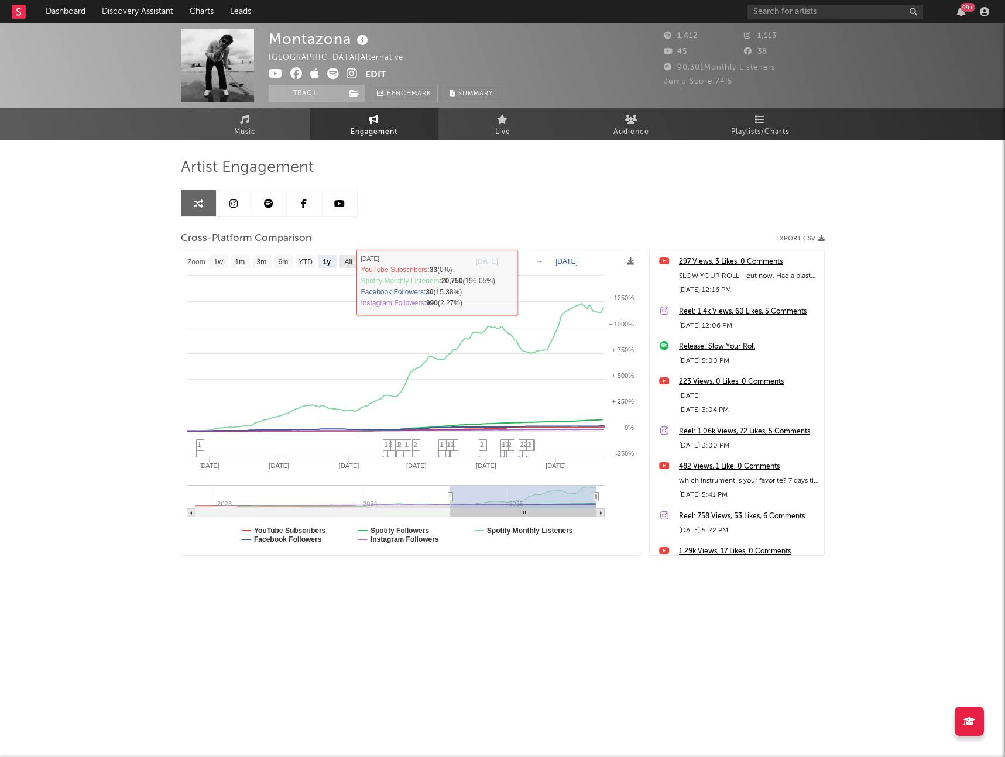
click at [343, 264] on rect at bounding box center [348, 261] width 19 height 13
select select "All"
type input "2022-11-11"
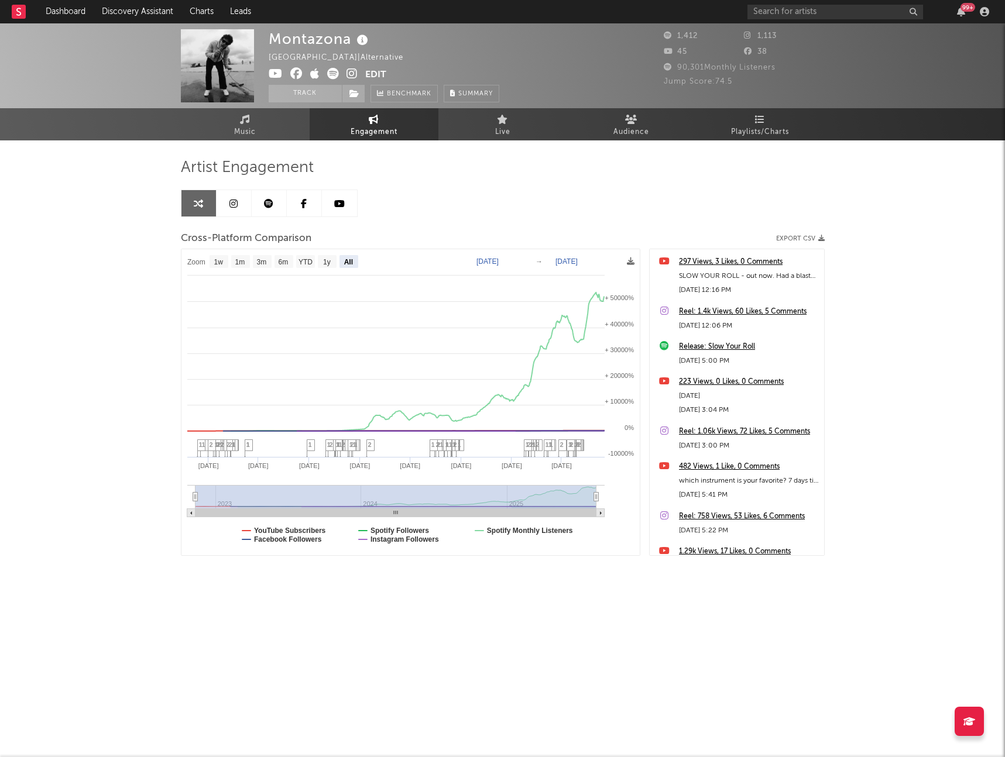
drag, startPoint x: 898, startPoint y: 283, endPoint x: 880, endPoint y: 283, distance: 18.1
click at [890, 283] on div "Montazona United States | Alternative Edit Track Benchmark Summary 1,412 1,113 …" at bounding box center [502, 330] width 1005 height 615
click at [632, 262] on icon at bounding box center [631, 262] width 8 height 8
click at [634, 260] on icon at bounding box center [631, 262] width 8 height 8
click at [585, 290] on span "Download as PNG" at bounding box center [578, 293] width 117 height 20
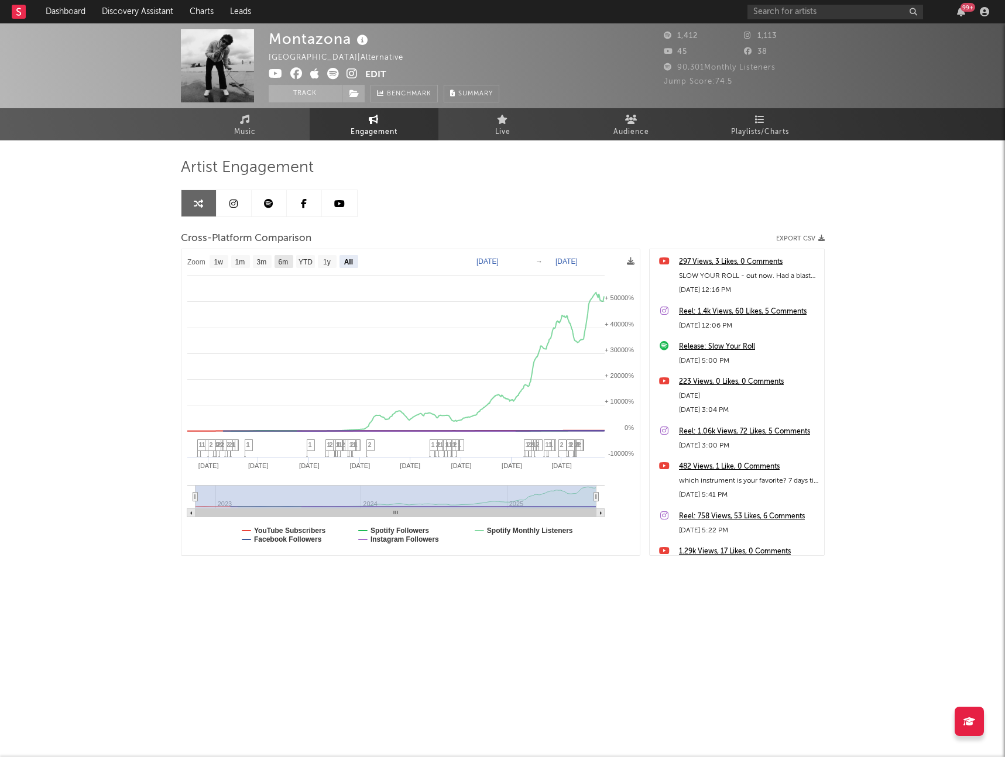
click at [286, 262] on text "6m" at bounding box center [283, 262] width 10 height 8
select select "6m"
type input "[DATE]"
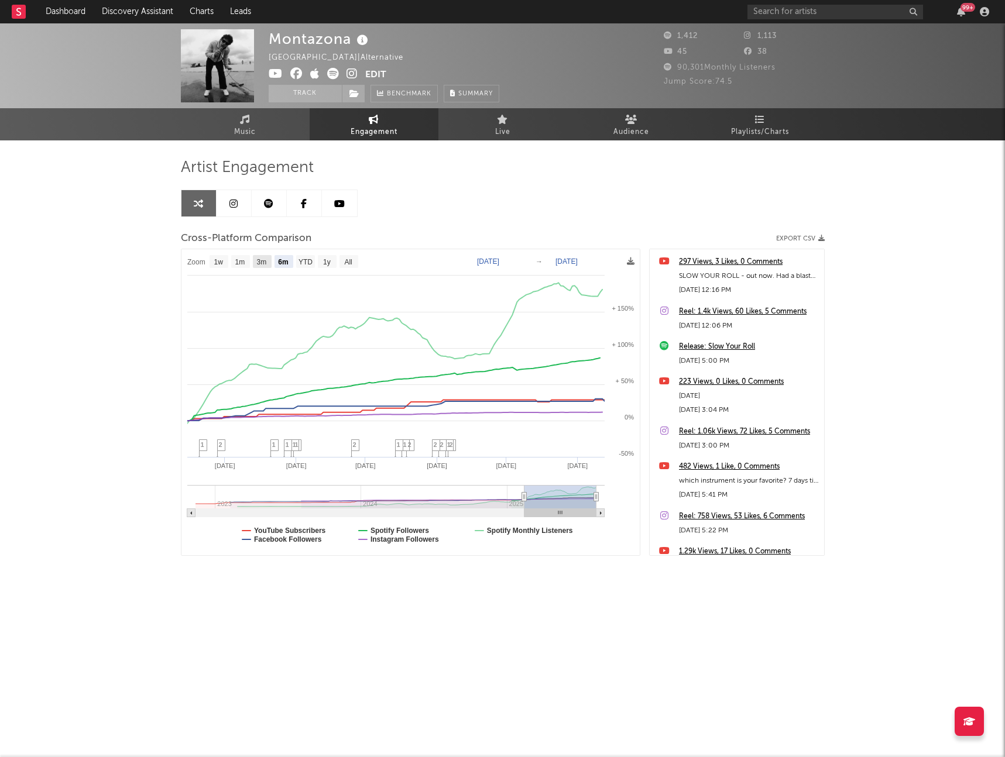
click at [255, 263] on rect at bounding box center [262, 261] width 19 height 13
select select "3m"
type input "[DATE]"
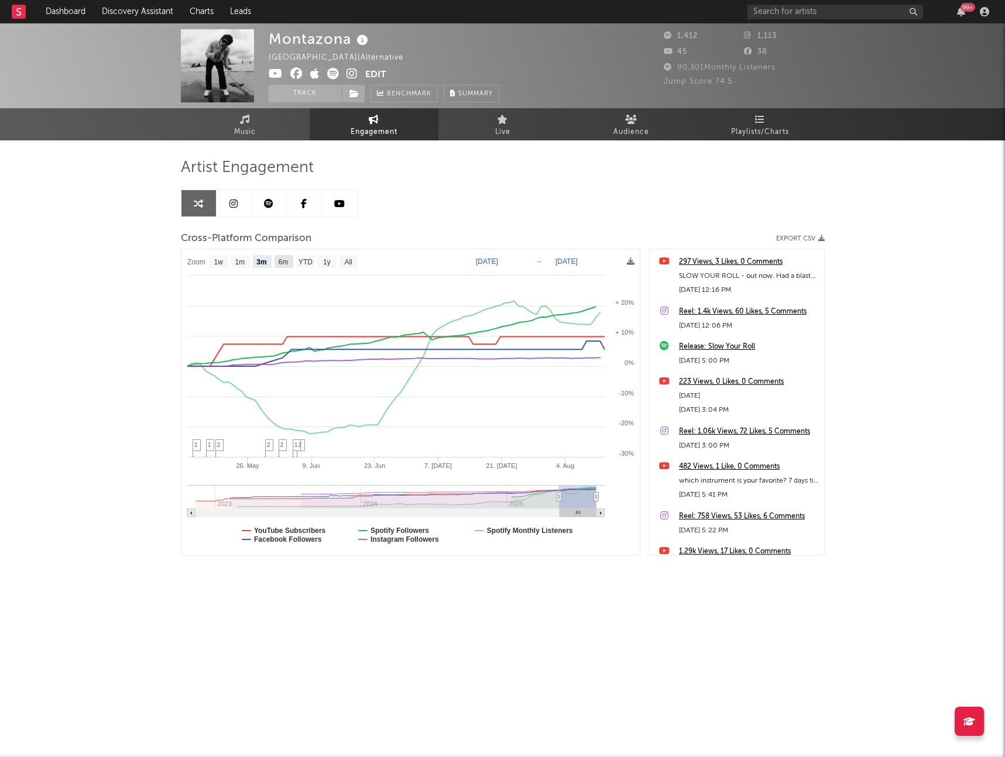
click at [284, 262] on text "6m" at bounding box center [283, 262] width 10 height 8
select select "6m"
type input "[DATE]"
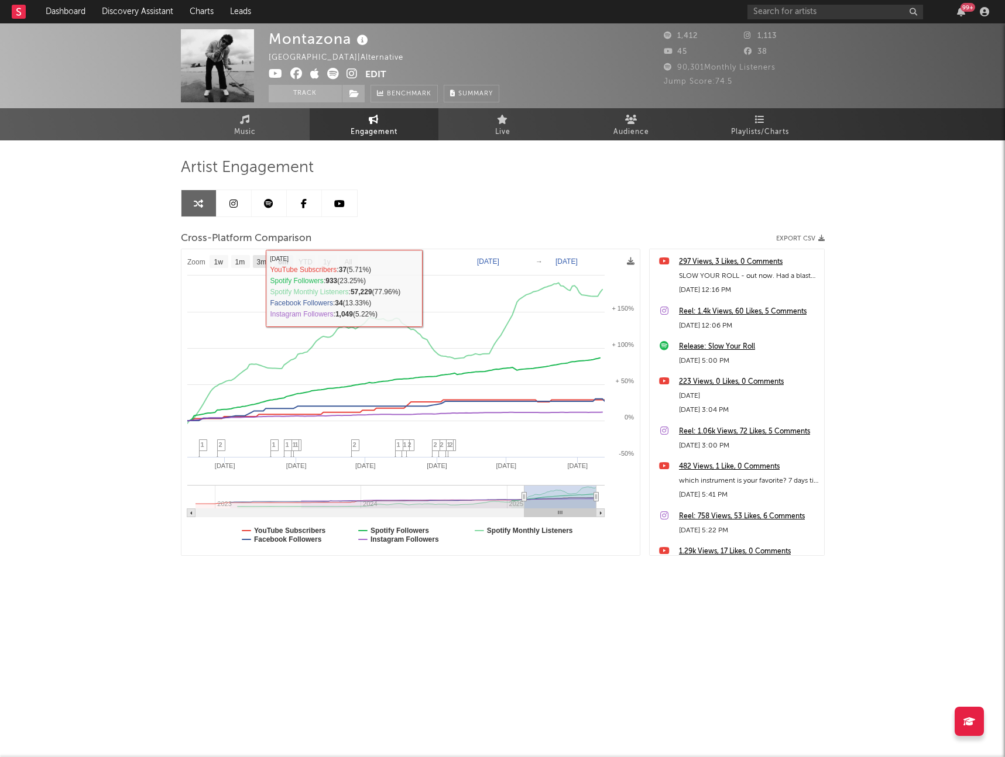
click at [263, 265] on text "3m" at bounding box center [261, 262] width 10 height 8
select select "3m"
type input "[DATE]"
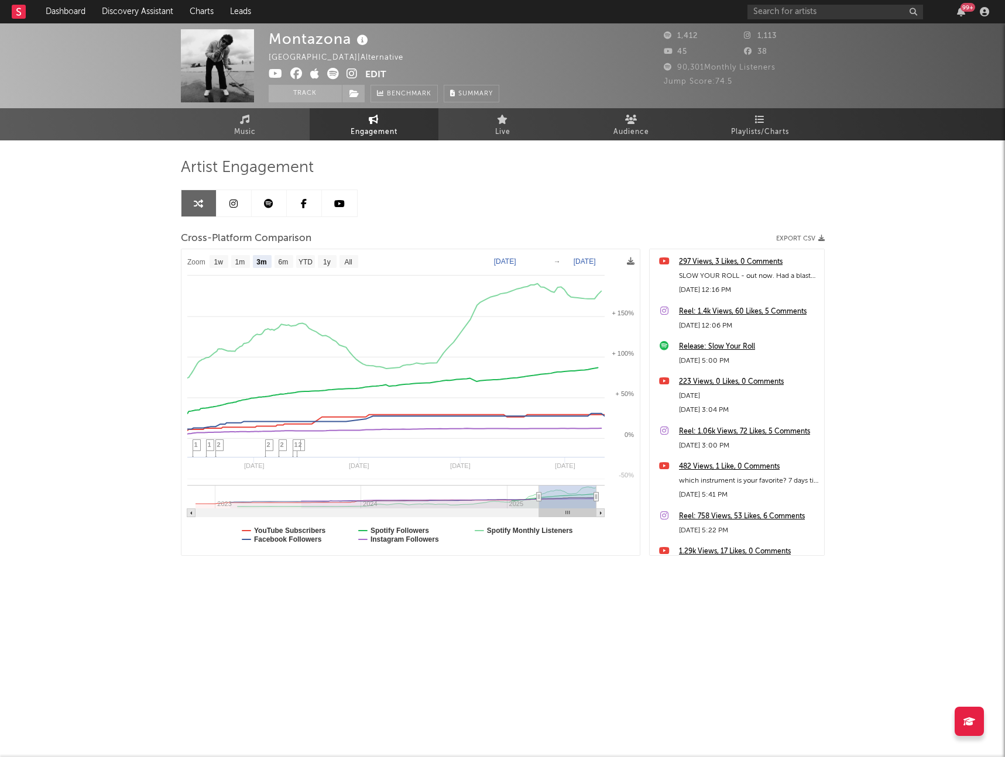
select select "3m"
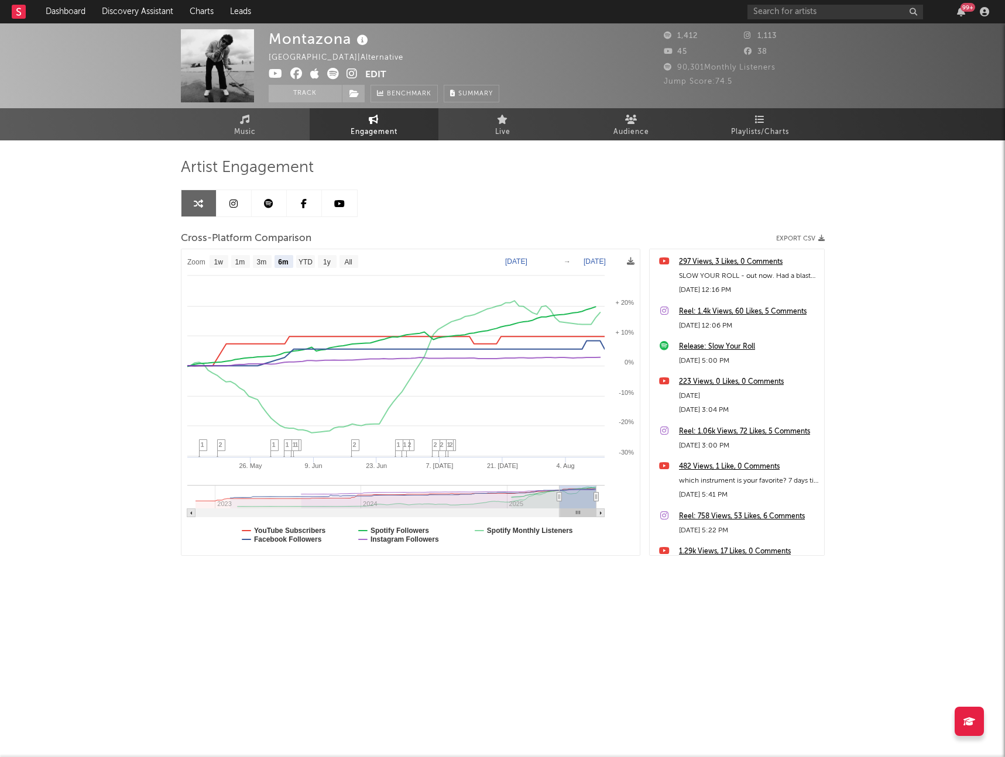
select select "6m"
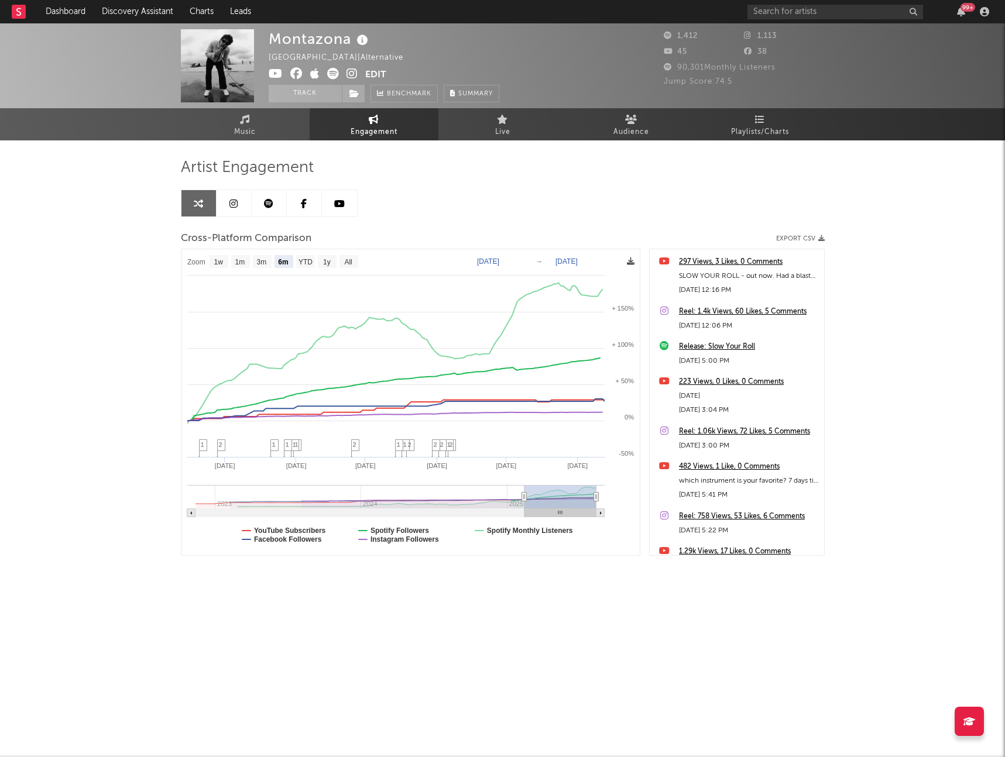
click at [628, 261] on icon at bounding box center [631, 262] width 8 height 8
click at [589, 293] on span "Download as PNG" at bounding box center [572, 294] width 117 height 20
click at [262, 261] on text "3m" at bounding box center [261, 262] width 10 height 8
select select "3m"
type input "[DATE]"
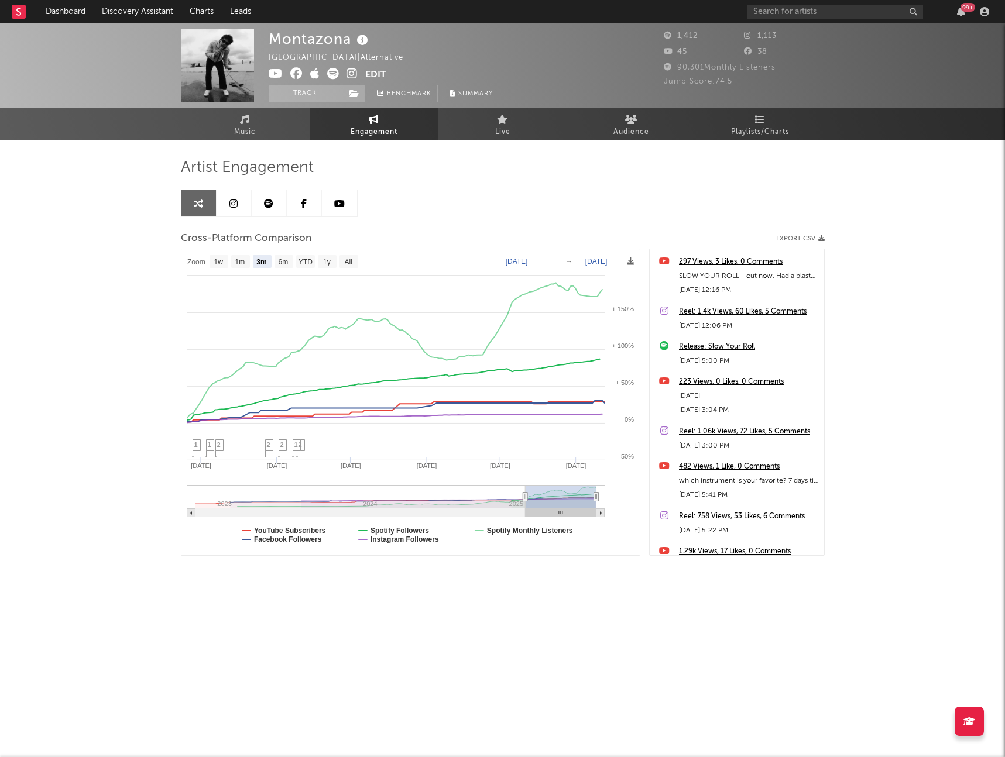
select select "3m"
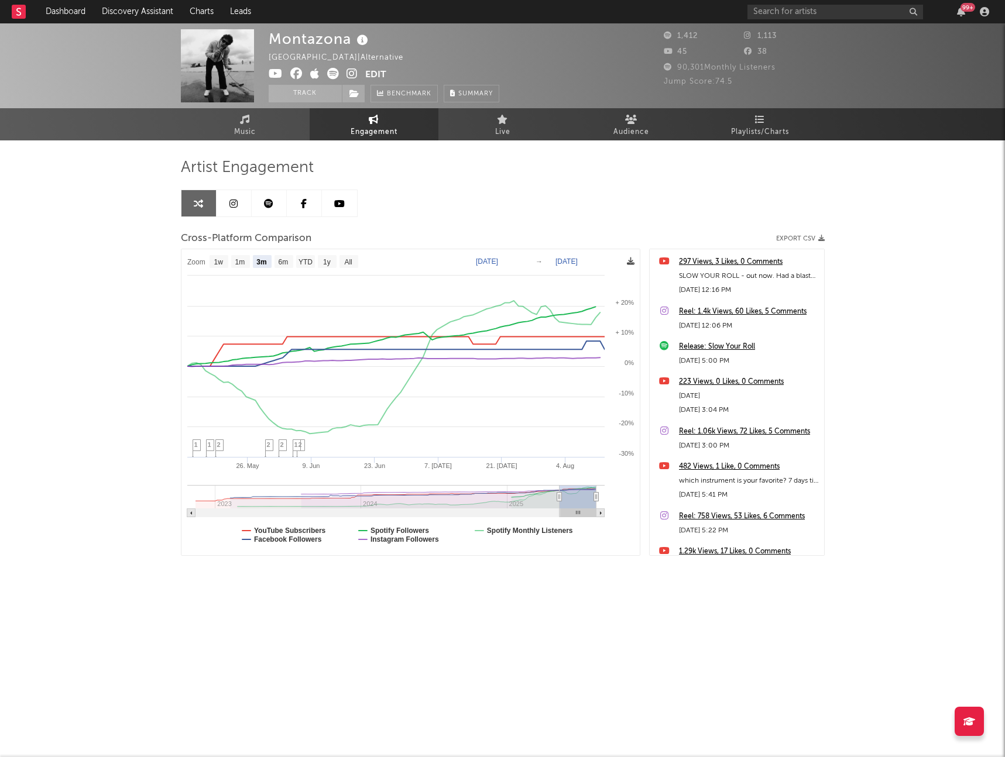
click at [628, 260] on icon at bounding box center [631, 262] width 8 height 8
click at [630, 258] on icon at bounding box center [631, 262] width 8 height 8
click at [588, 290] on span "Download as PNG" at bounding box center [574, 290] width 117 height 20
